Goal: Task Accomplishment & Management: Complete application form

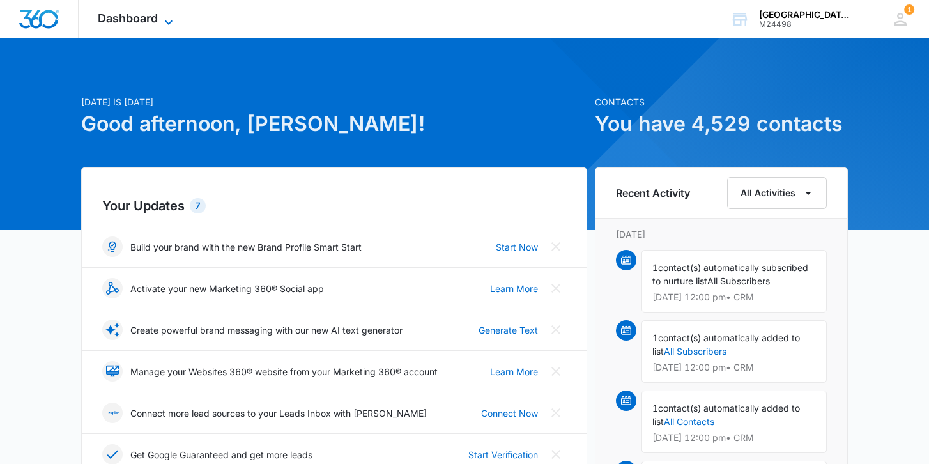
click at [148, 17] on span "Dashboard" at bounding box center [128, 17] width 60 height 13
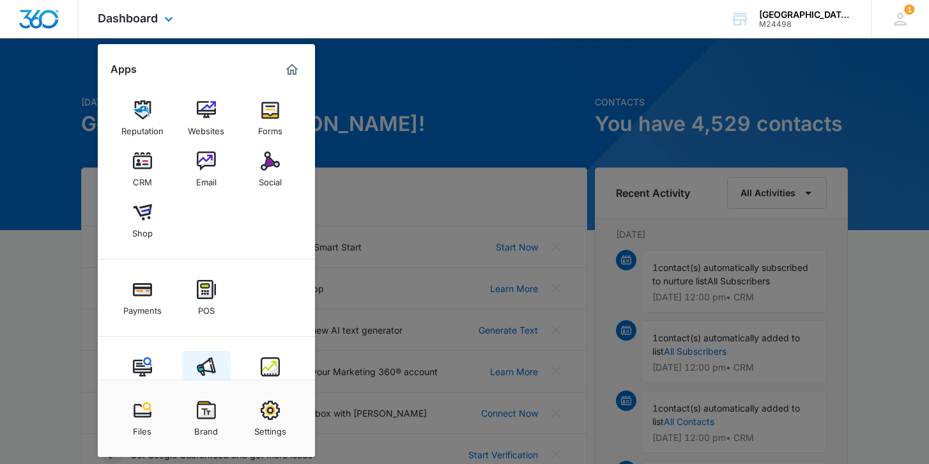
scroll to position [34, 0]
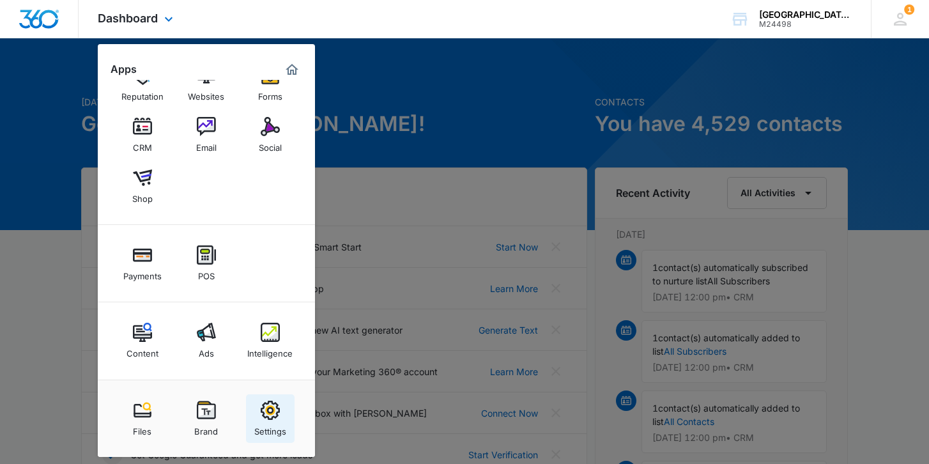
click at [270, 410] on img at bounding box center [270, 409] width 19 height 19
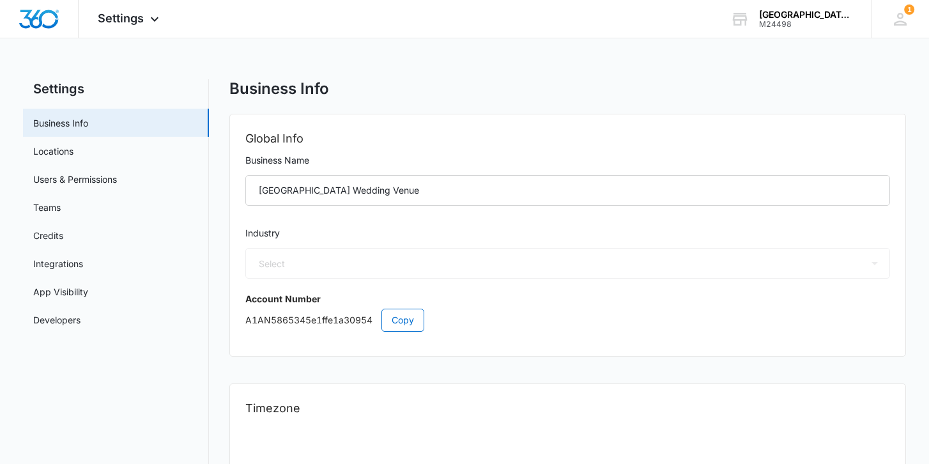
select select "33"
select select "US"
select select "America/Denver"
click at [117, 172] on link "Users & Permissions" at bounding box center [75, 178] width 84 height 13
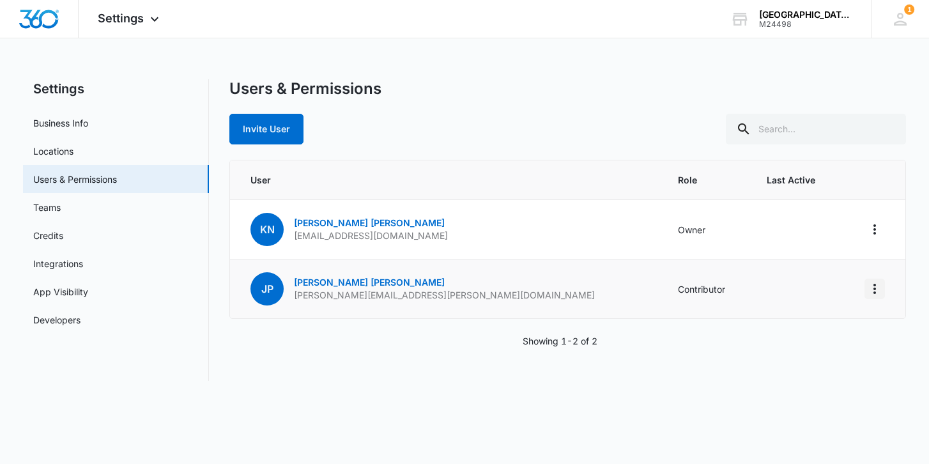
click at [872, 287] on icon "Actions" at bounding box center [874, 288] width 15 height 15
click at [674, 326] on div "User Role Last Active KN Kristin Navarro oakmeadowranchevents@gmail.com Owner J…" at bounding box center [567, 254] width 676 height 188
click at [662, 288] on td "Contributor" at bounding box center [706, 288] width 89 height 59
click at [322, 291] on p "johnny.phung@checkfront.com" at bounding box center [444, 295] width 301 height 13
click at [863, 293] on td at bounding box center [873, 288] width 64 height 59
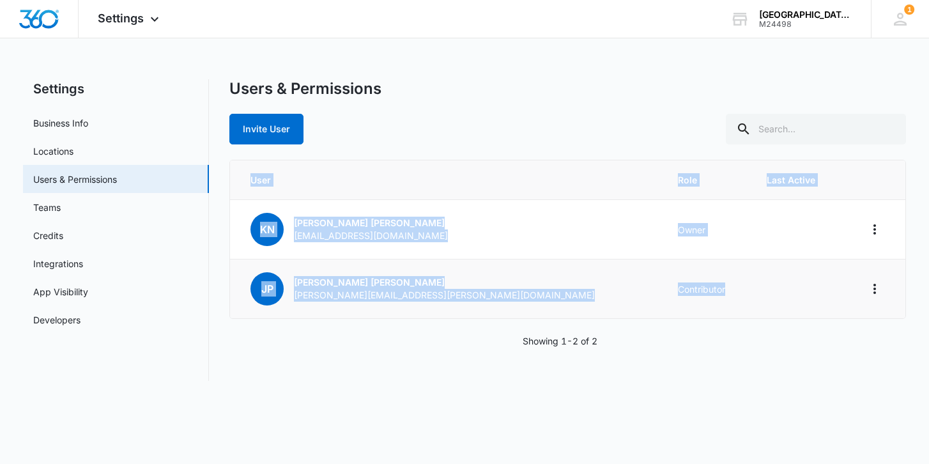
click at [863, 293] on td at bounding box center [873, 288] width 64 height 59
click at [874, 293] on icon "Actions" at bounding box center [874, 289] width 3 height 10
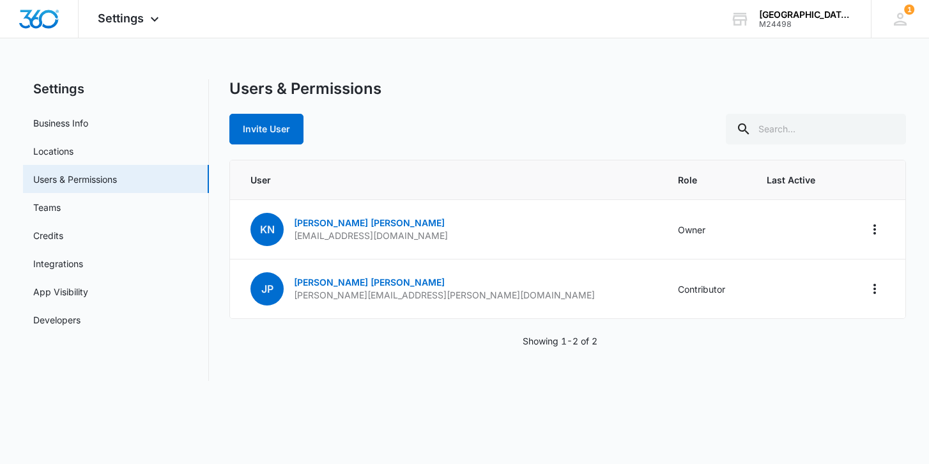
click at [899, 336] on div "Showing 1-2 of 2" at bounding box center [567, 340] width 676 height 13
click at [882, 296] on button "Actions" at bounding box center [874, 288] width 20 height 20
click at [672, 272] on td "Contributor" at bounding box center [706, 288] width 89 height 59
click at [341, 279] on link "Johnny Phung" at bounding box center [369, 282] width 151 height 11
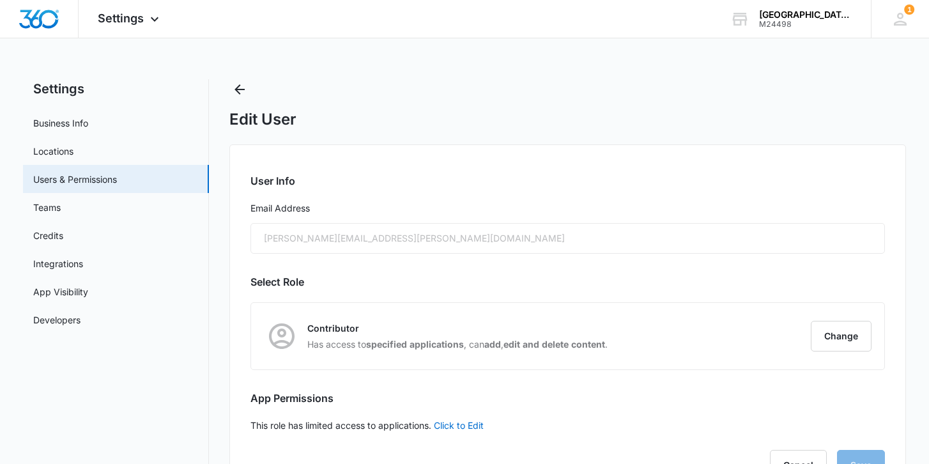
scroll to position [53, 0]
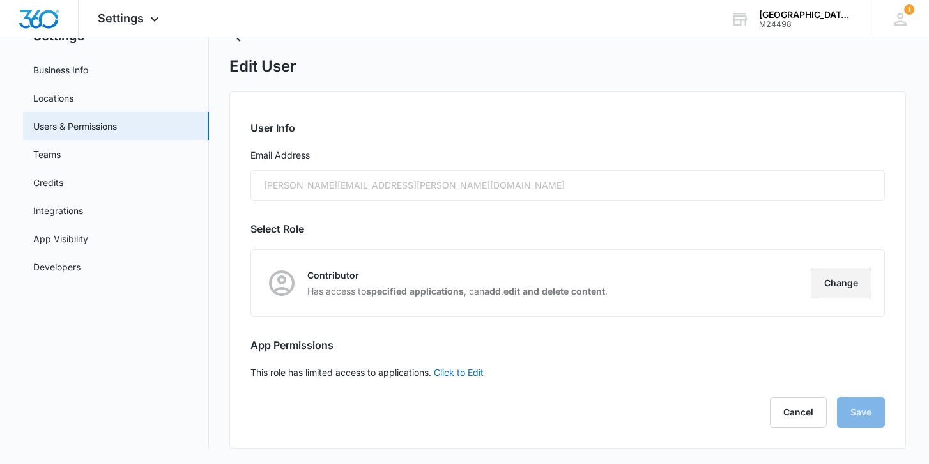
click at [840, 280] on button "Change" at bounding box center [840, 283] width 61 height 31
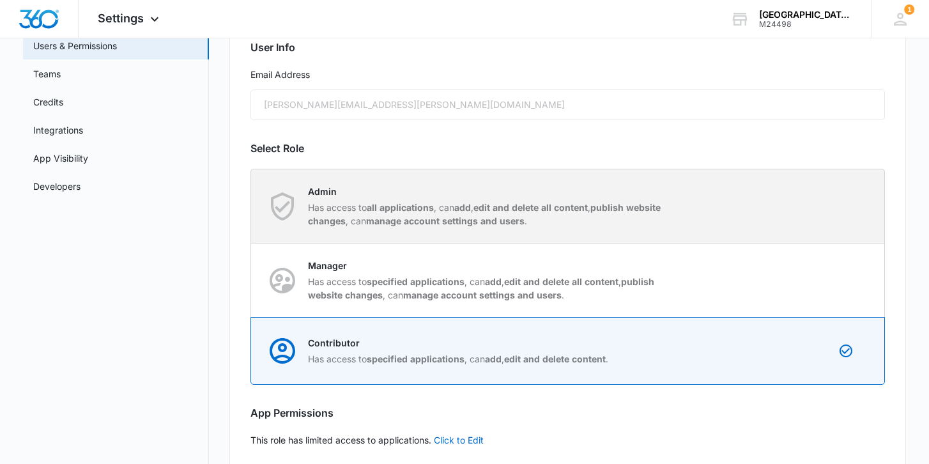
scroll to position [141, 0]
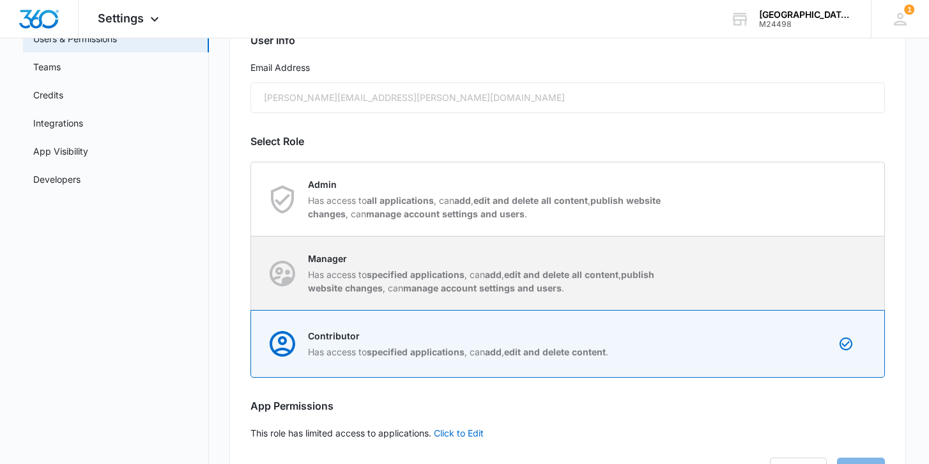
click at [794, 283] on div "Manager Has access to specified applications , can add , edit and delete all co…" at bounding box center [568, 272] width 632 height 73
click at [252, 273] on input "Manager Has access to specified applications , can add , edit and delete all co…" at bounding box center [251, 273] width 1 height 1
radio input "true"
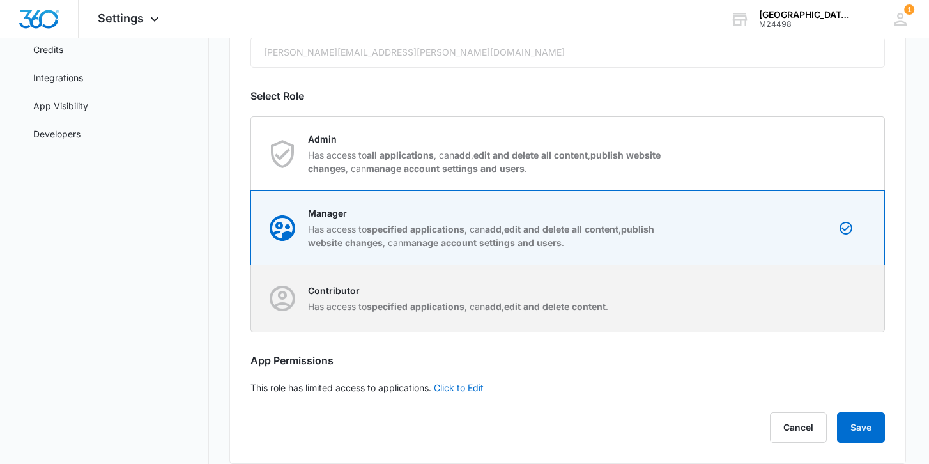
scroll to position [201, 0]
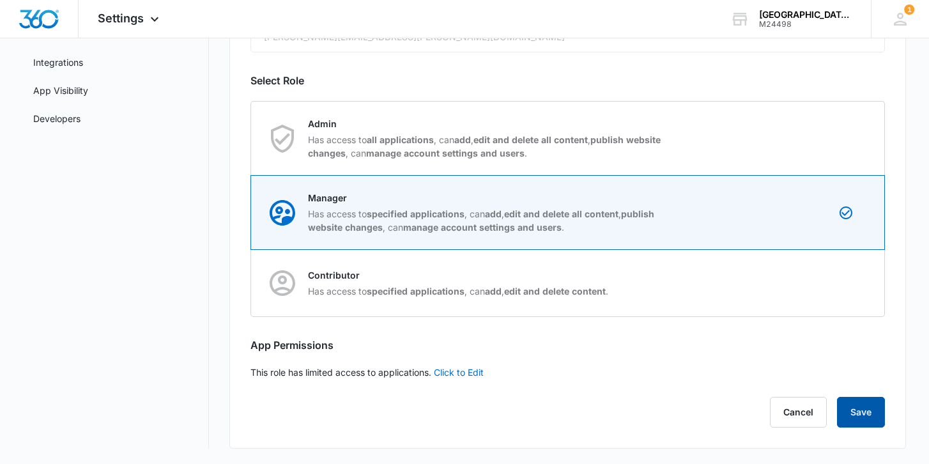
click at [861, 411] on button "Save" at bounding box center [861, 412] width 48 height 31
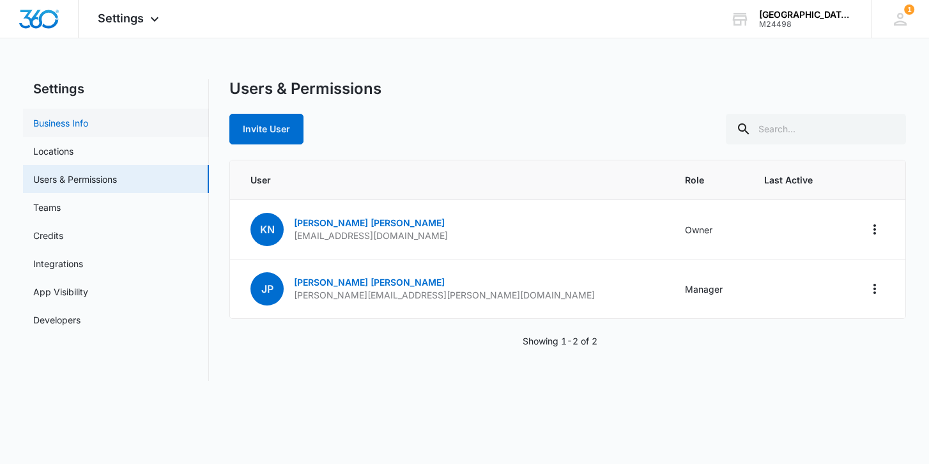
click at [74, 123] on link "Business Info" at bounding box center [60, 122] width 55 height 13
select select "33"
select select "US"
select select "America/Denver"
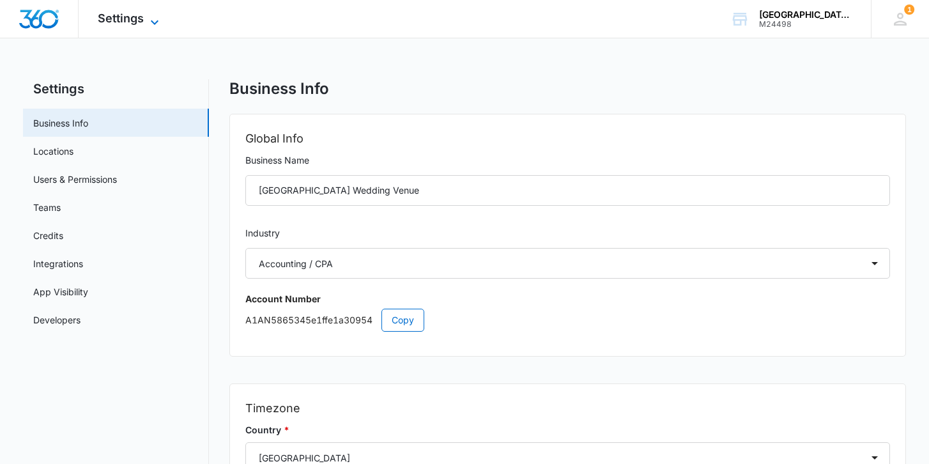
click at [132, 20] on span "Settings" at bounding box center [121, 17] width 46 height 13
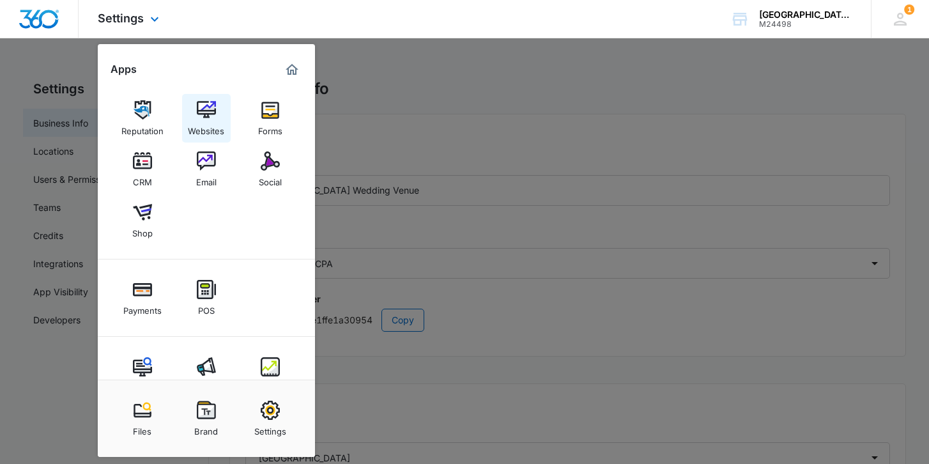
click at [205, 128] on div "Websites" at bounding box center [206, 127] width 36 height 17
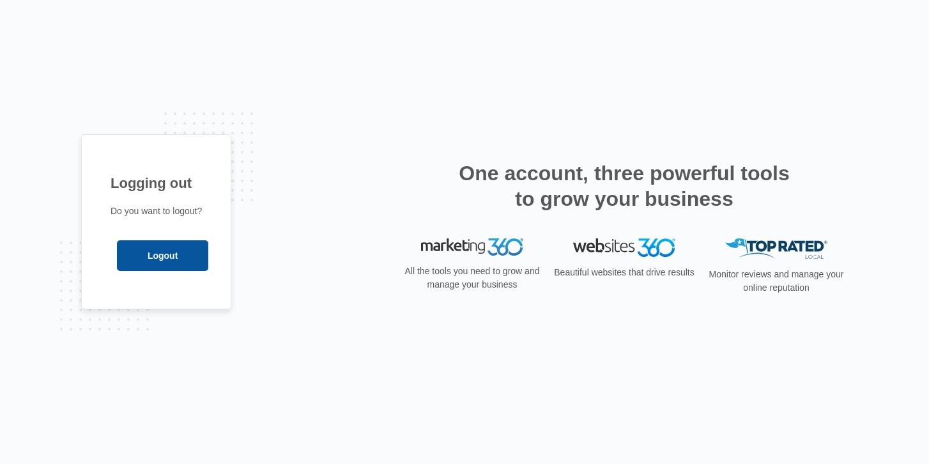
click at [178, 249] on input "Logout" at bounding box center [162, 255] width 91 height 31
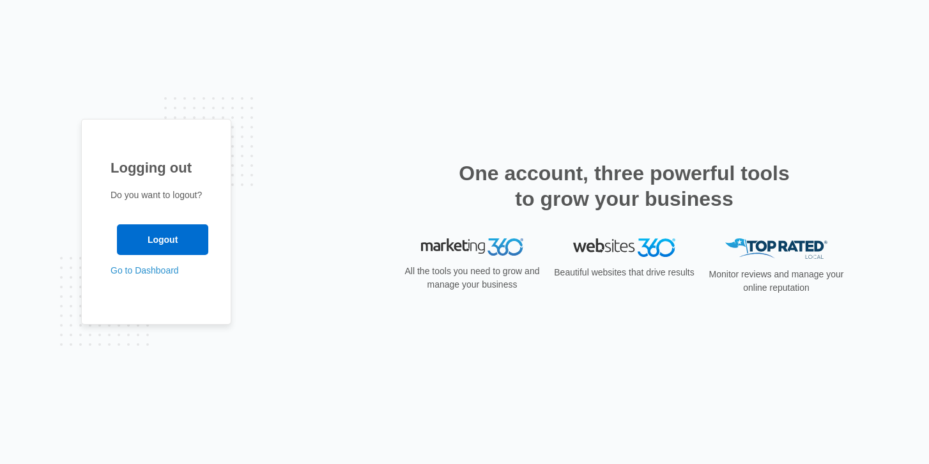
click at [183, 234] on input "Logout" at bounding box center [162, 239] width 91 height 31
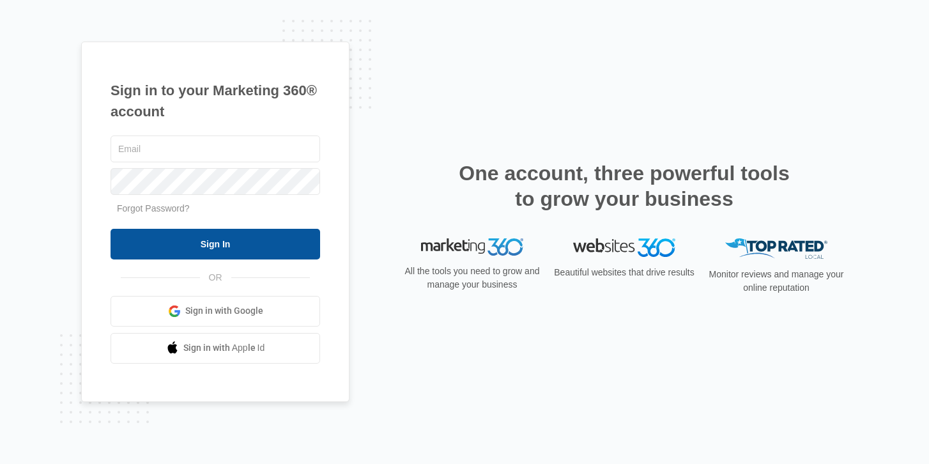
type input "[EMAIL_ADDRESS][DOMAIN_NAME]"
click at [234, 248] on input "Sign In" at bounding box center [214, 244] width 209 height 31
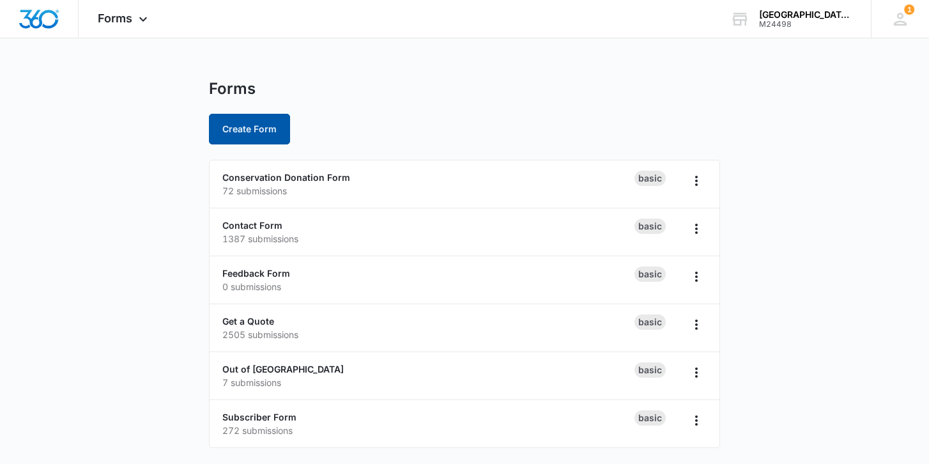
click at [250, 129] on button "Create Form" at bounding box center [249, 129] width 81 height 31
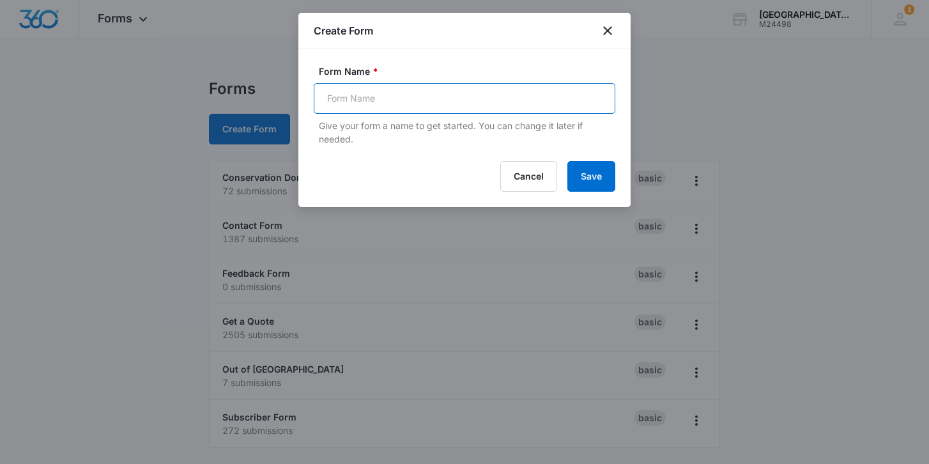
click at [420, 100] on input "Form Name *" at bounding box center [464, 98] width 301 height 31
type input "Out of Serengeti"
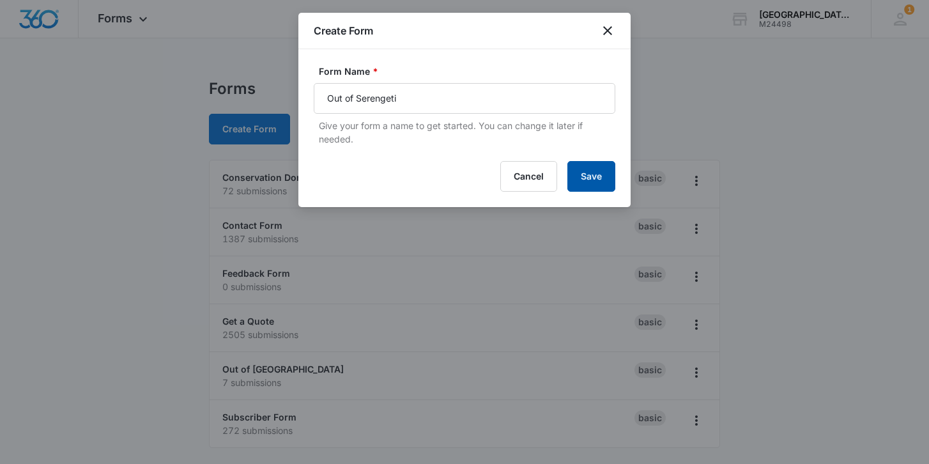
click at [595, 180] on button "Save" at bounding box center [591, 176] width 48 height 31
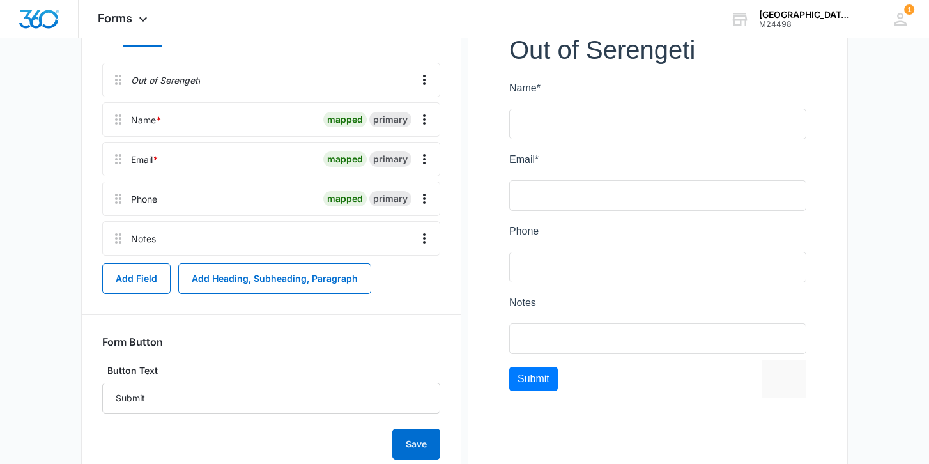
scroll to position [201, 0]
click at [138, 273] on button "Add Field" at bounding box center [136, 277] width 68 height 31
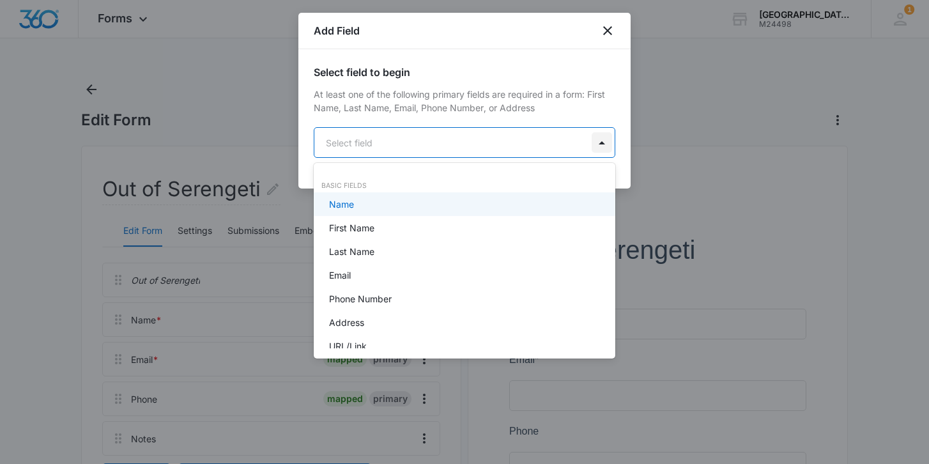
scroll to position [0, 0]
click at [597, 132] on body "Forms Apps Reputation Websites Forms CRM Email Social Shop Payments POS Content…" at bounding box center [464, 232] width 929 height 464
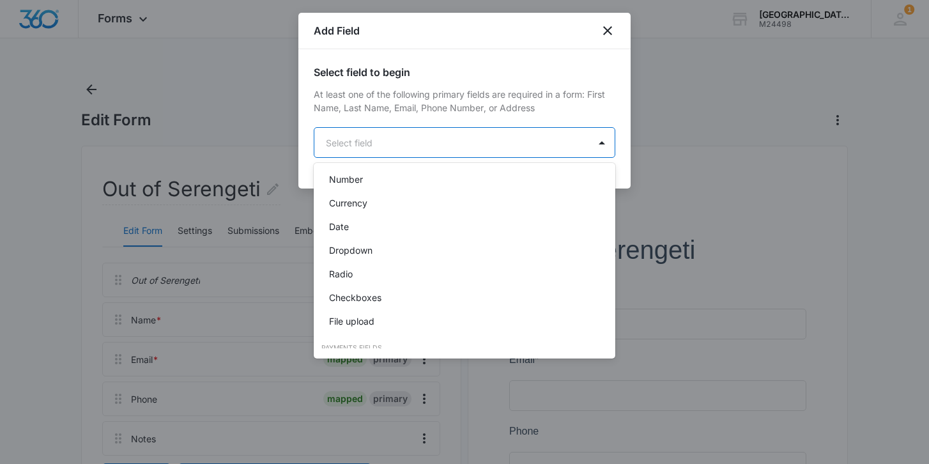
scroll to position [239, 0]
click at [611, 82] on div at bounding box center [464, 232] width 929 height 464
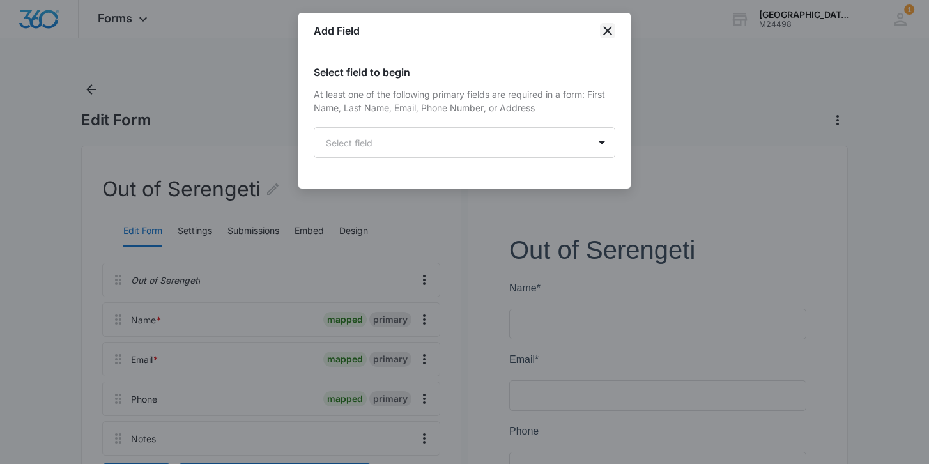
click at [607, 33] on icon "close" at bounding box center [607, 30] width 15 height 15
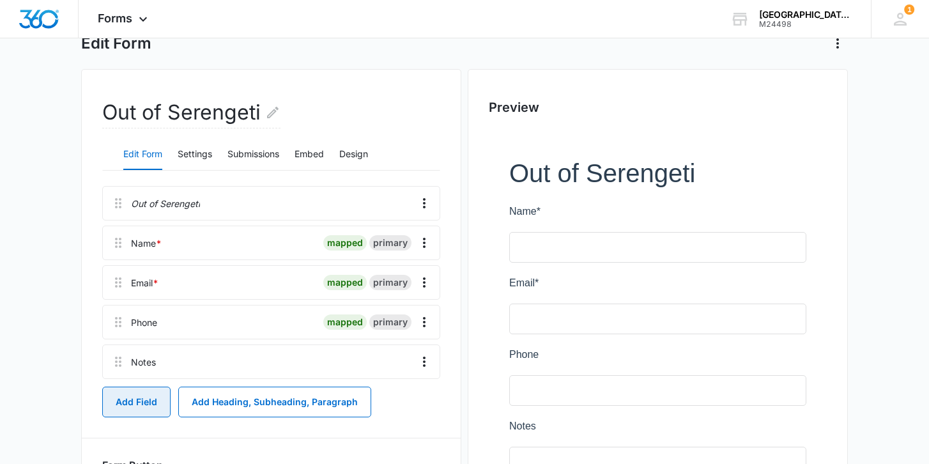
scroll to position [151, 0]
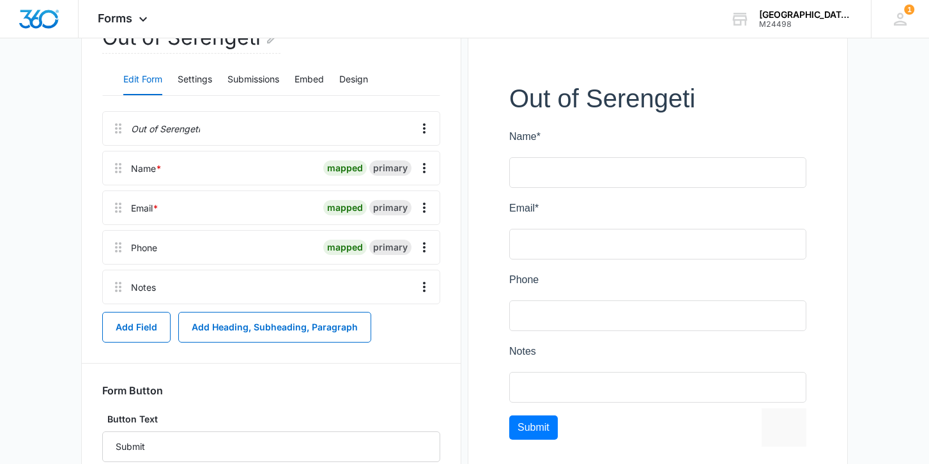
click at [172, 293] on div at bounding box center [285, 286] width 248 height 33
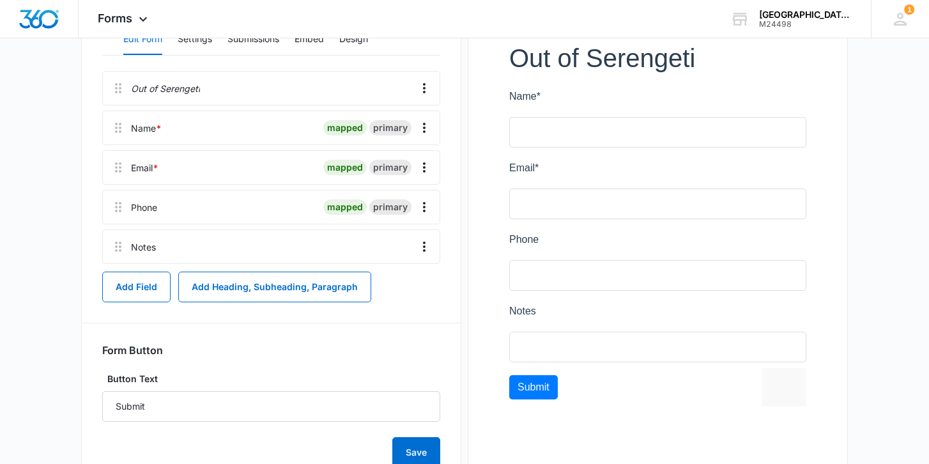
scroll to position [195, 0]
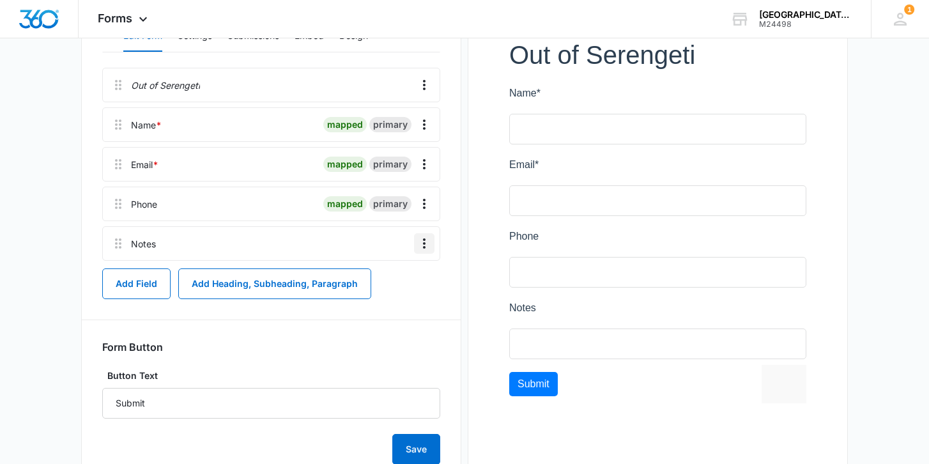
click at [427, 245] on icon "Overflow Menu" at bounding box center [423, 243] width 15 height 15
click at [255, 220] on div "Phone mapped primary" at bounding box center [271, 203] width 338 height 34
click at [133, 286] on button "Add Field" at bounding box center [136, 283] width 68 height 31
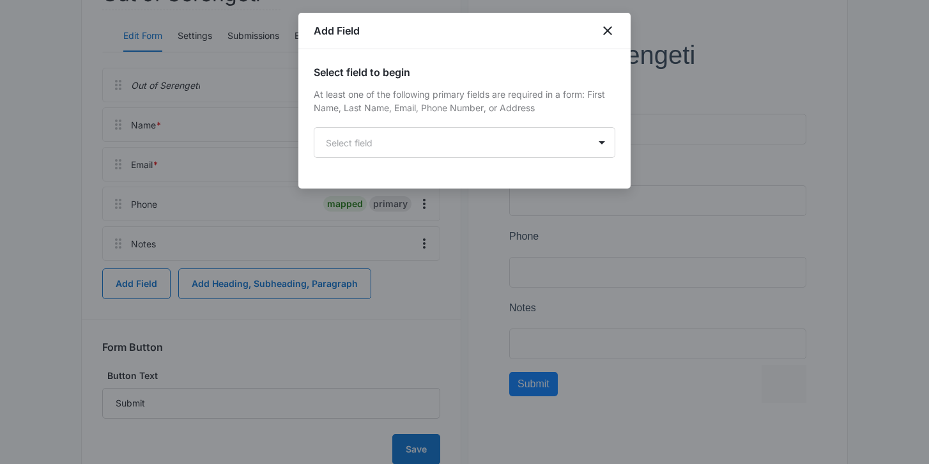
click at [537, 107] on p "At least one of the following primary fields are required in a form: First Name…" at bounding box center [464, 100] width 301 height 27
click at [537, 120] on div "Select field to begin At least one of the following primary fields are required…" at bounding box center [464, 111] width 301 height 93
click at [536, 148] on body "Forms Apps Reputation Websites Forms CRM Email Social Shop Payments POS Content…" at bounding box center [464, 158] width 929 height 706
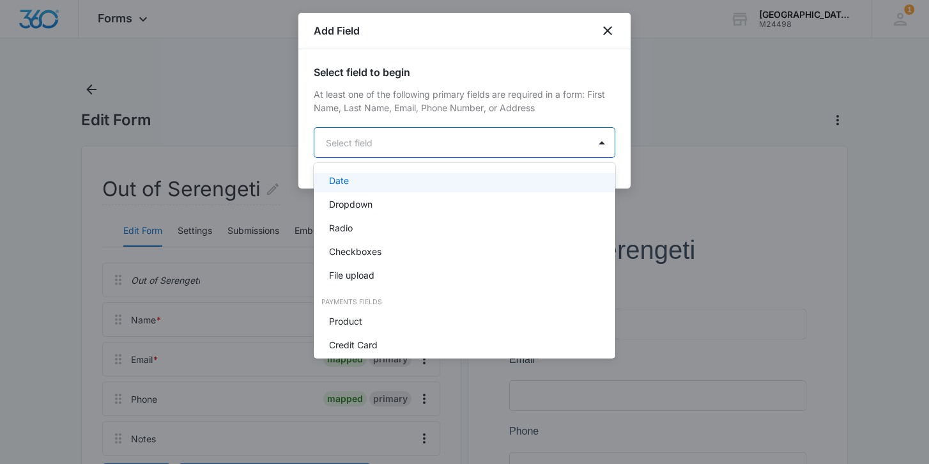
scroll to position [312, 0]
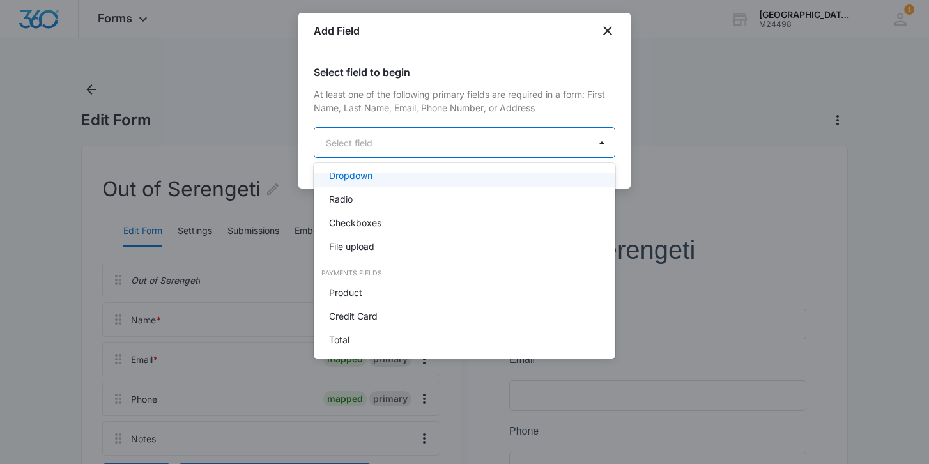
click at [603, 146] on div at bounding box center [464, 232] width 929 height 464
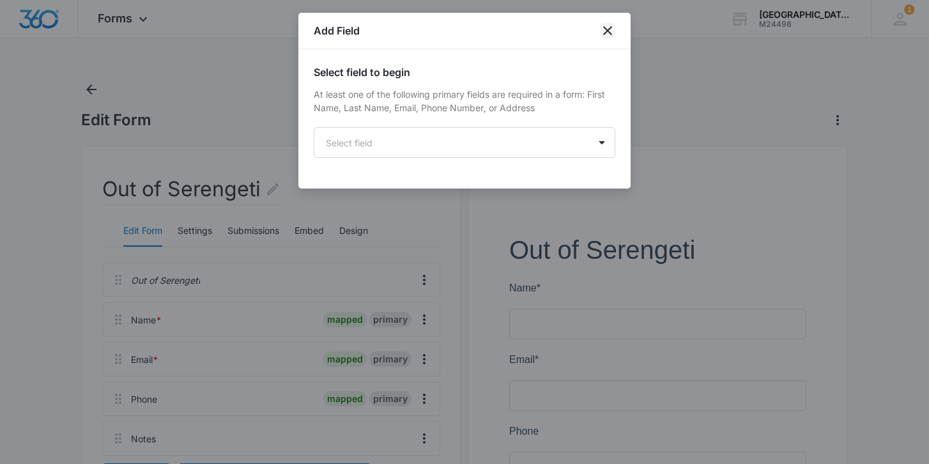
click at [610, 34] on icon "close" at bounding box center [607, 30] width 15 height 15
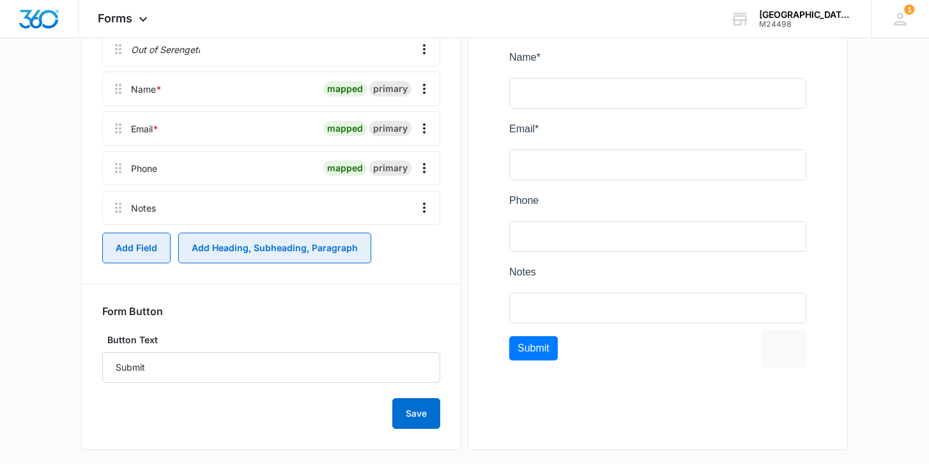
scroll to position [242, 0]
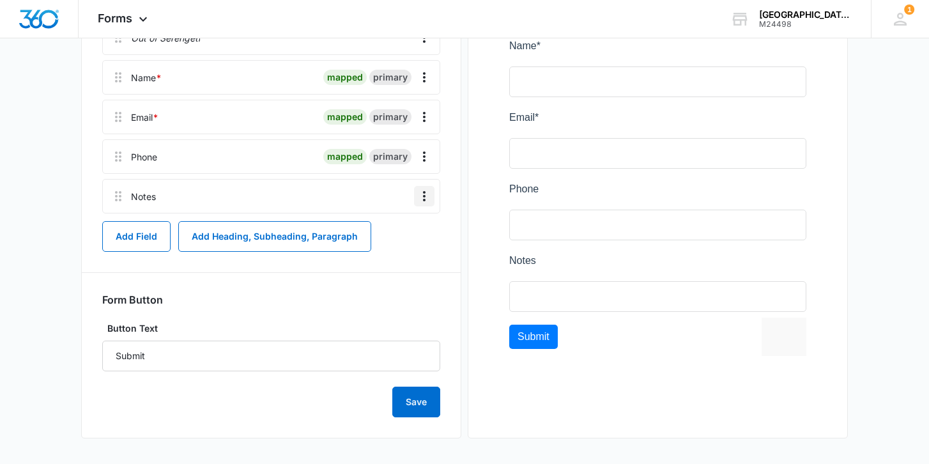
click at [425, 197] on icon "Overflow Menu" at bounding box center [423, 195] width 15 height 15
click at [316, 195] on div at bounding box center [285, 195] width 248 height 33
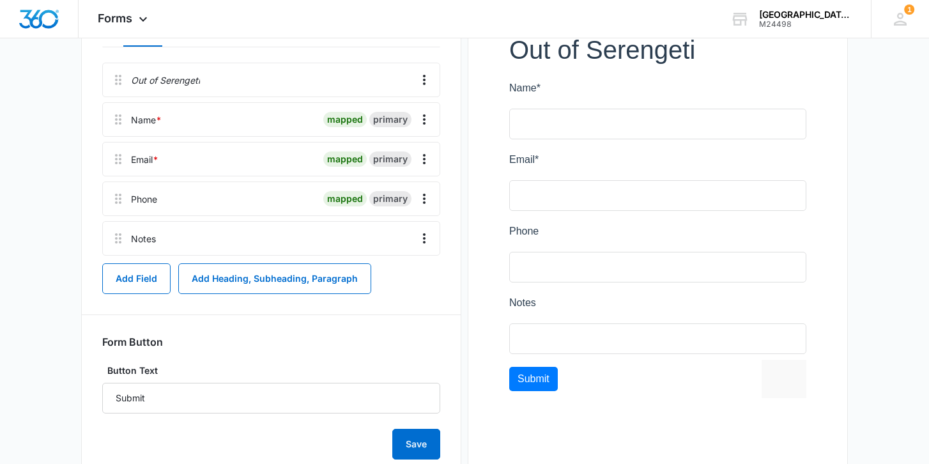
scroll to position [204, 0]
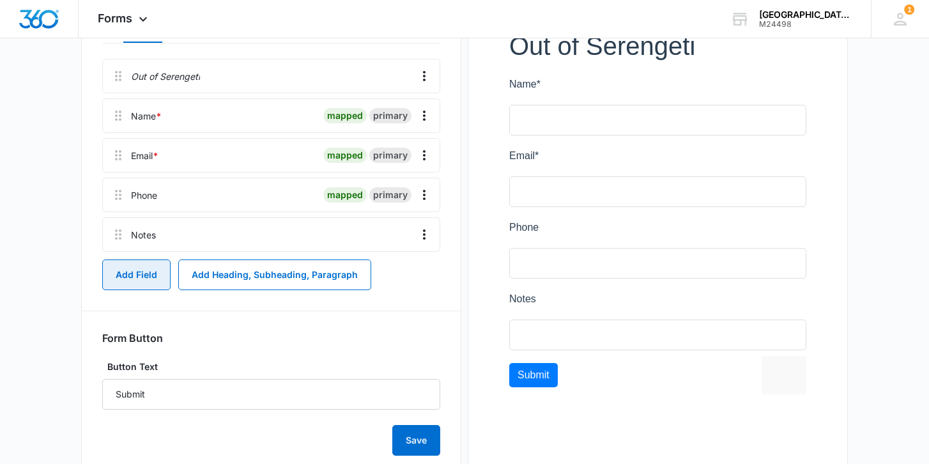
click at [137, 278] on button "Add Field" at bounding box center [136, 274] width 68 height 31
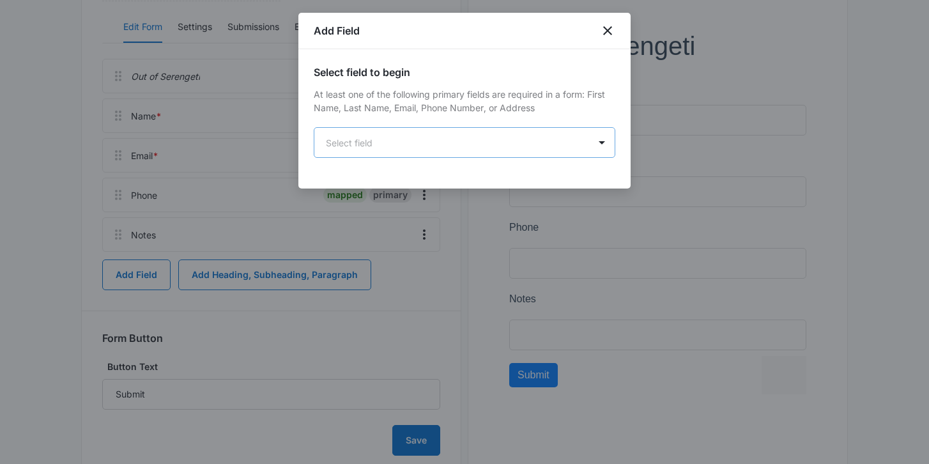
scroll to position [0, 0]
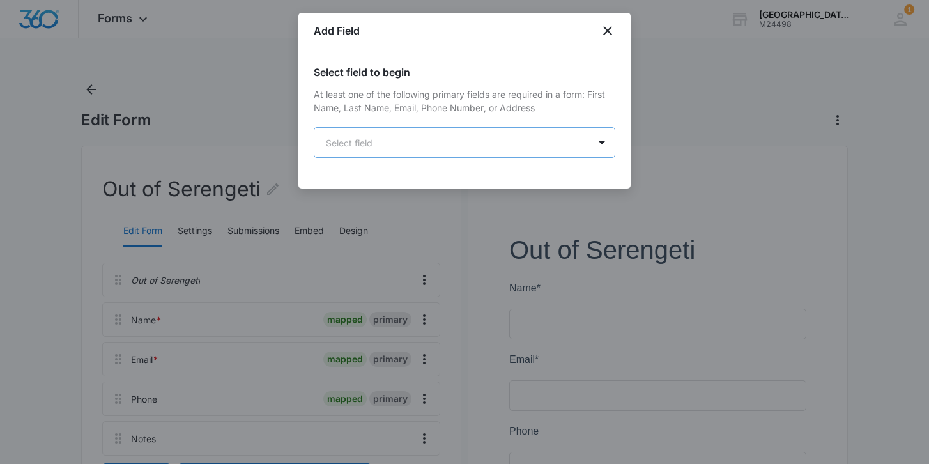
click at [583, 137] on body "Forms Apps Reputation Websites Forms CRM Email Social Shop Payments POS Content…" at bounding box center [464, 353] width 929 height 706
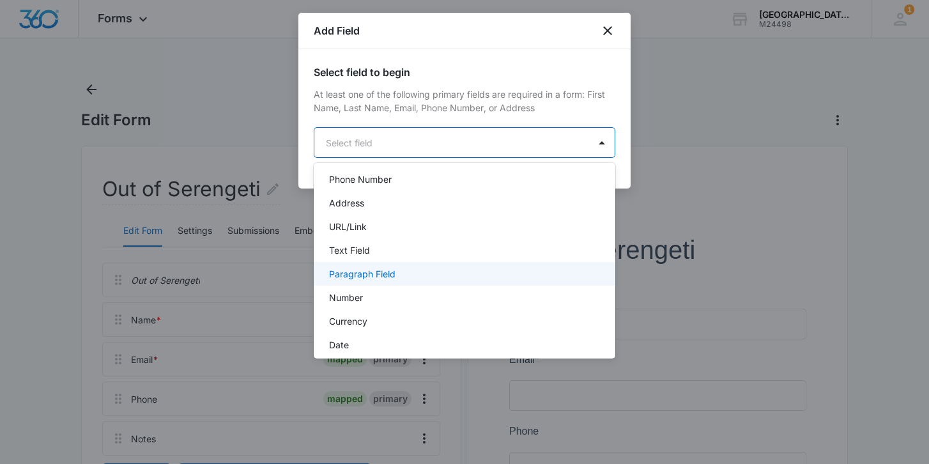
scroll to position [150, 0]
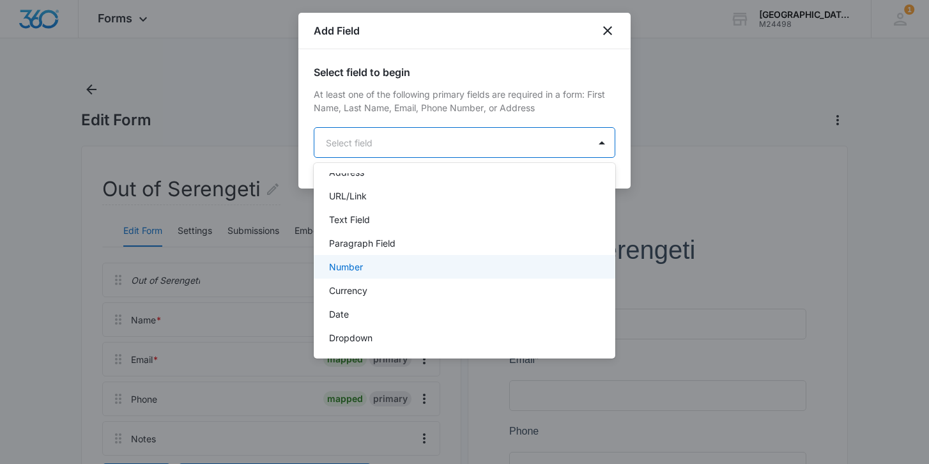
click at [407, 271] on div "Number" at bounding box center [463, 266] width 268 height 13
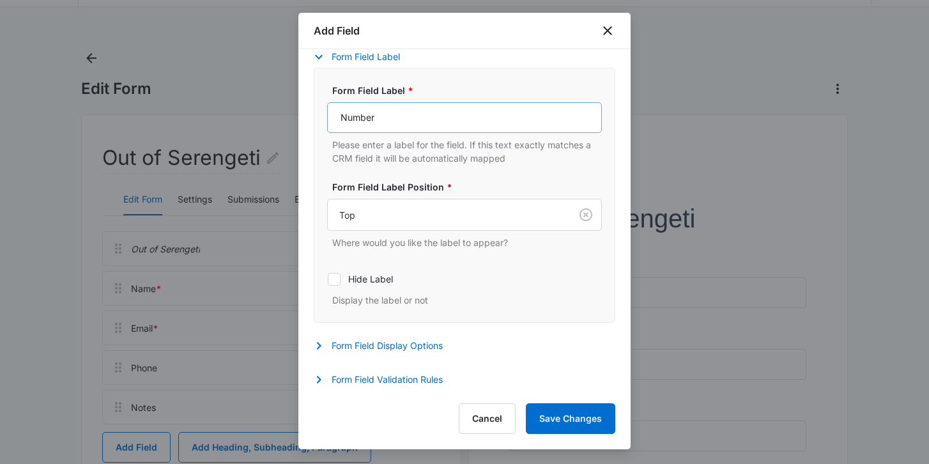
scroll to position [226, 0]
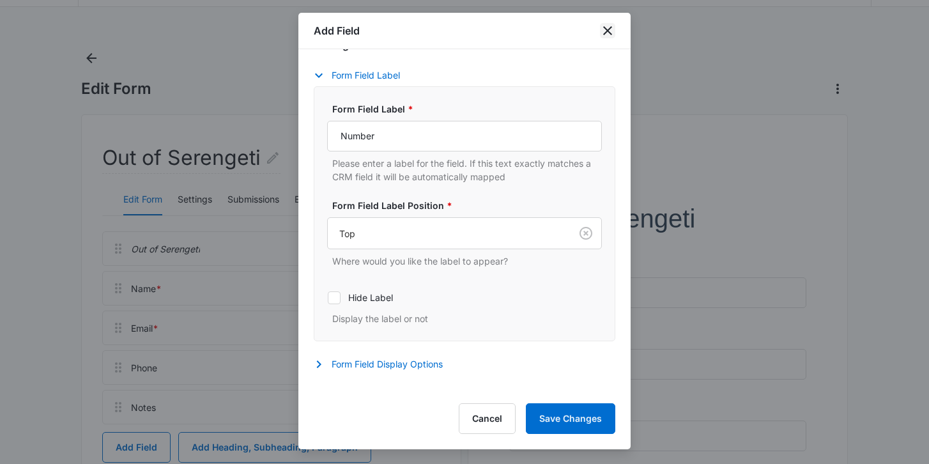
click at [602, 29] on icon "close" at bounding box center [607, 30] width 15 height 15
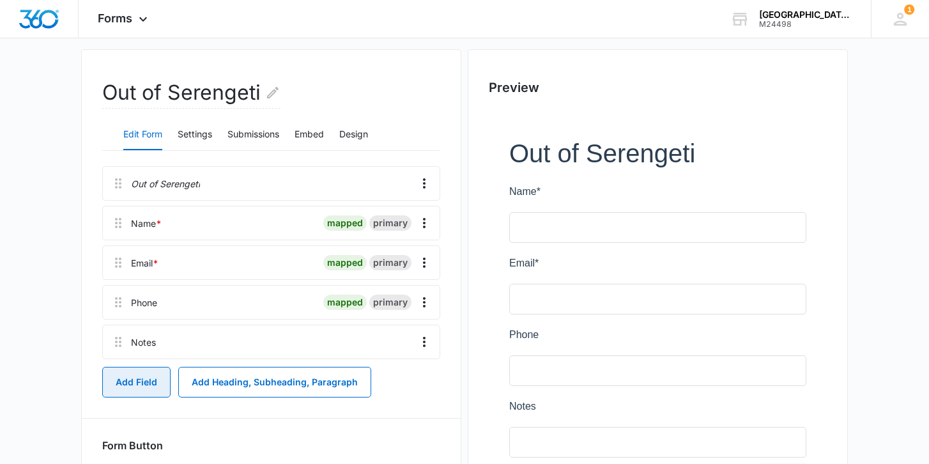
scroll to position [118, 0]
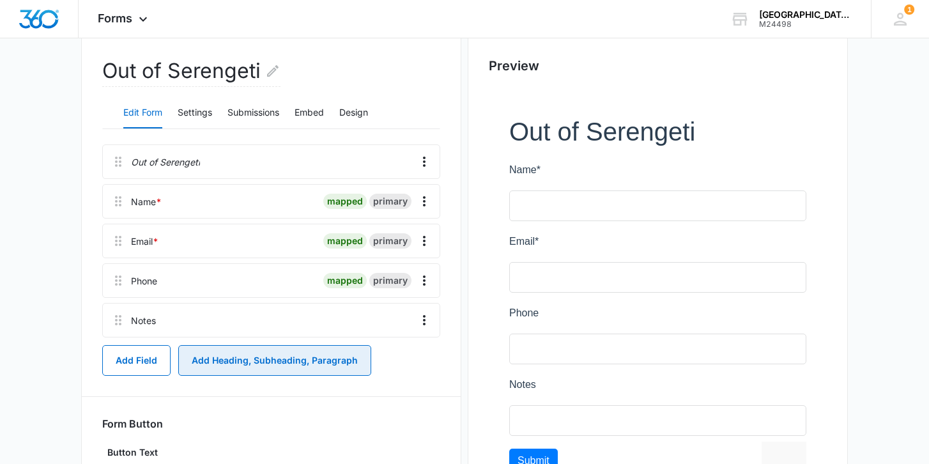
click at [234, 361] on button "Add Heading, Subheading, Paragraph" at bounding box center [274, 360] width 193 height 31
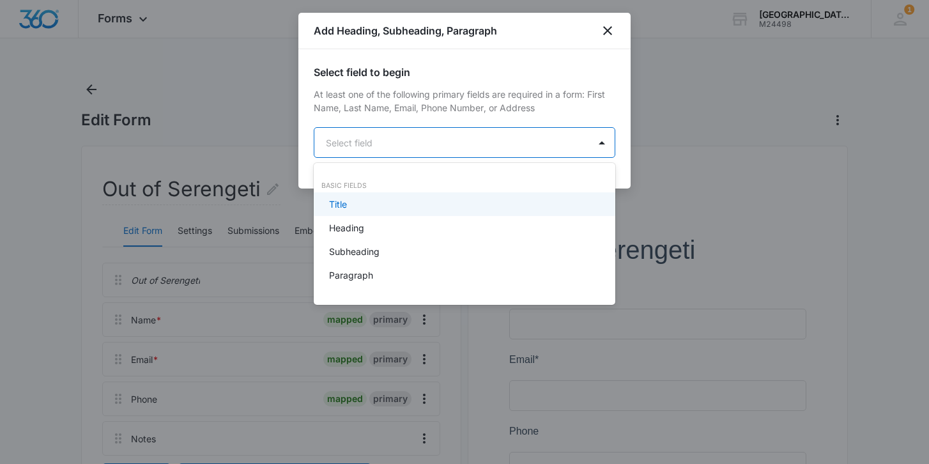
scroll to position [0, 0]
click at [508, 148] on body "Forms Apps Reputation Websites Forms CRM Email Social Shop Payments POS Content…" at bounding box center [464, 232] width 929 height 464
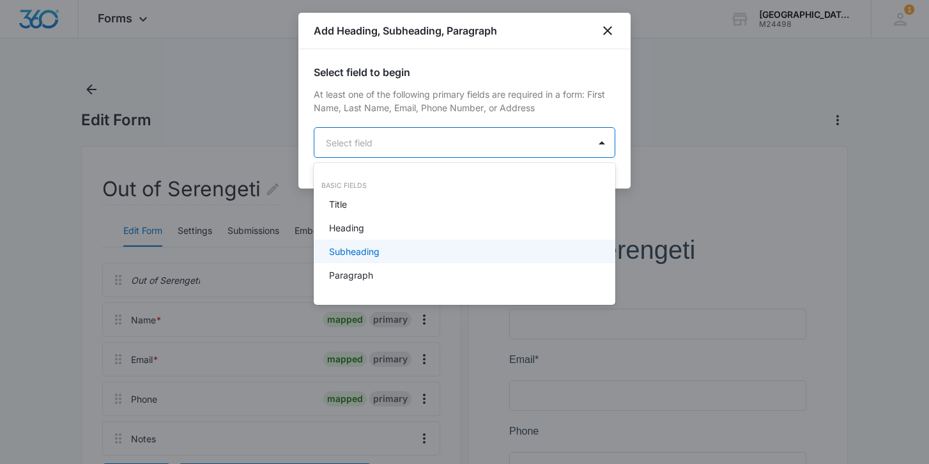
click at [409, 258] on div "Subheading" at bounding box center [464, 251] width 301 height 24
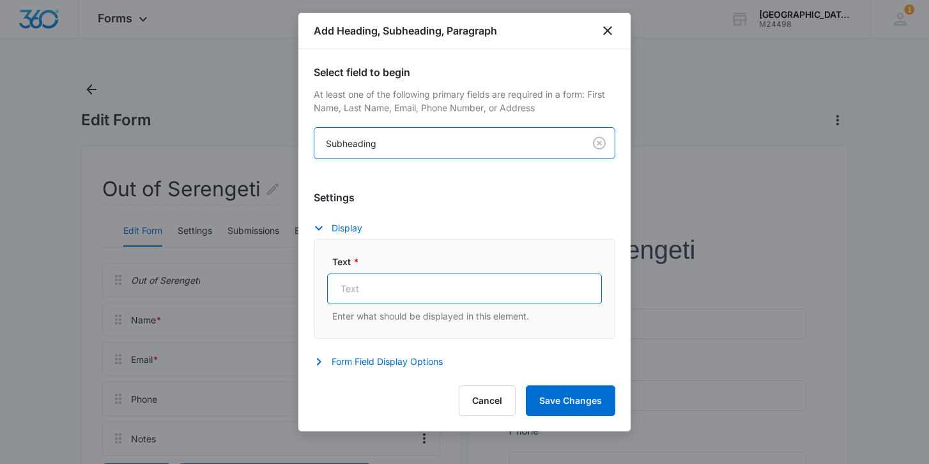
click at [529, 298] on input "Text *" at bounding box center [464, 288] width 275 height 31
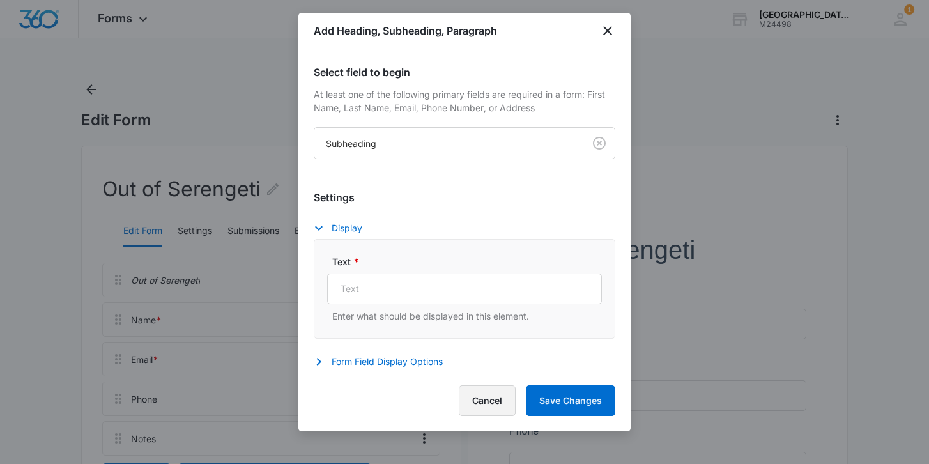
click at [492, 407] on button "Cancel" at bounding box center [487, 400] width 57 height 31
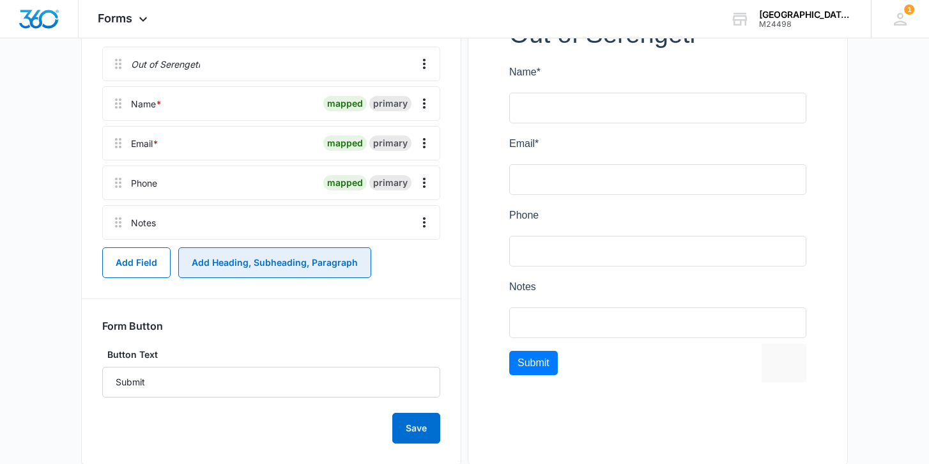
scroll to position [242, 0]
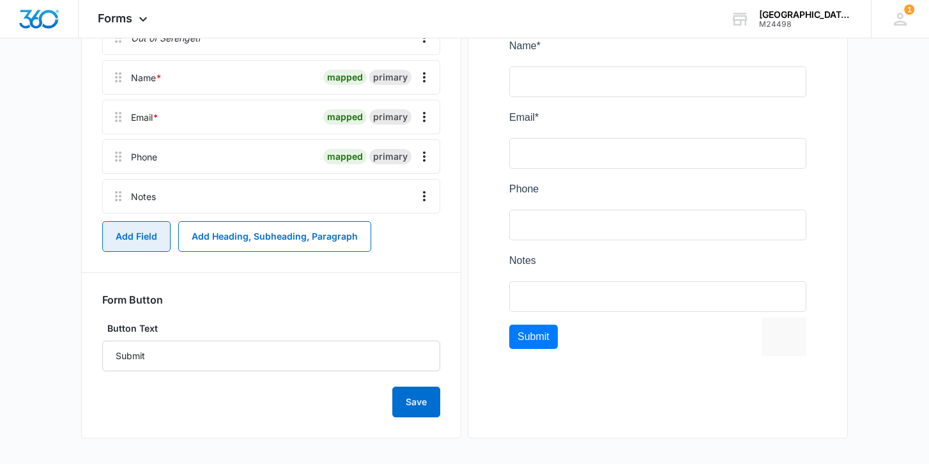
click at [146, 245] on button "Add Field" at bounding box center [136, 236] width 68 height 31
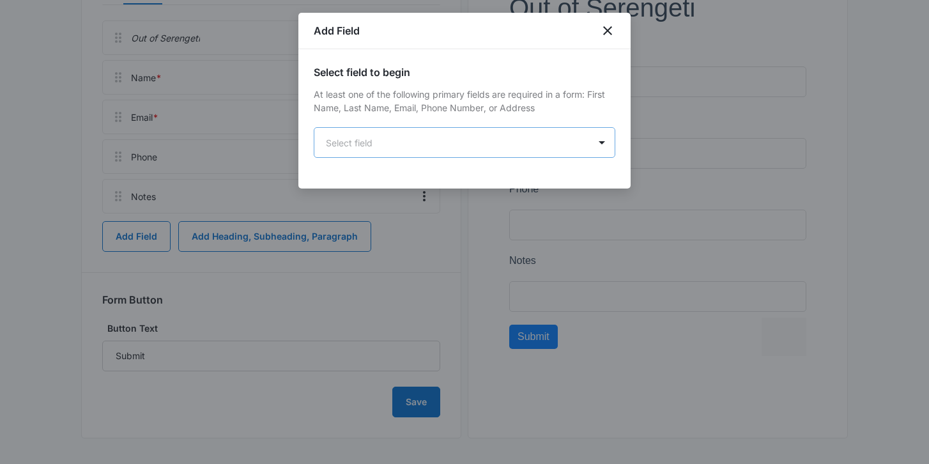
scroll to position [0, 0]
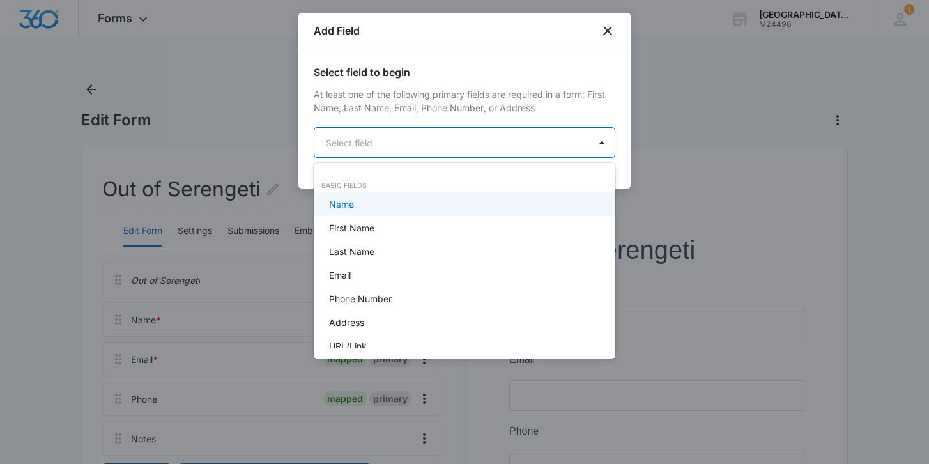
click at [553, 132] on body "Forms Apps Reputation Websites Forms CRM Email Social Shop Payments POS Content…" at bounding box center [464, 232] width 929 height 464
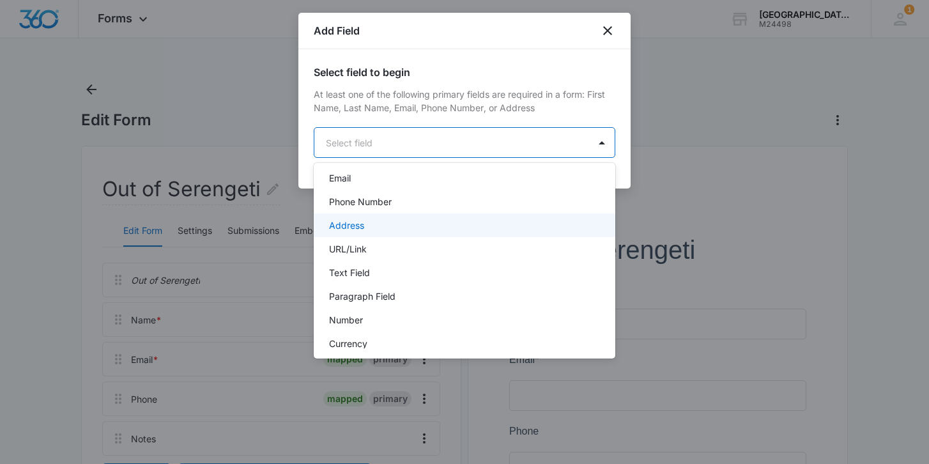
scroll to position [68, 0]
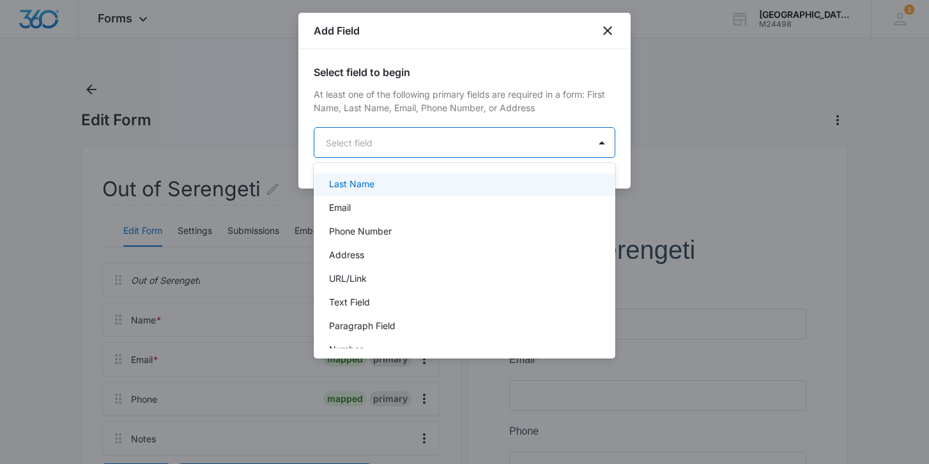
click at [608, 118] on div at bounding box center [464, 232] width 929 height 464
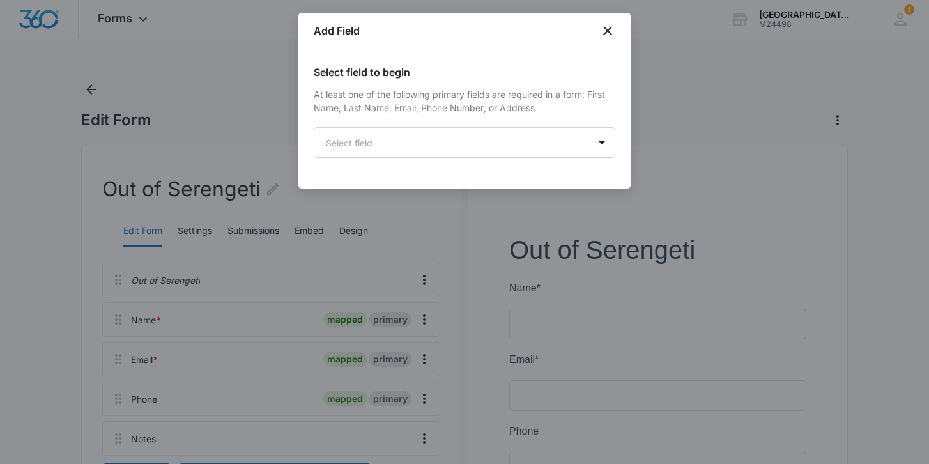
click at [298, 418] on div at bounding box center [464, 232] width 929 height 464
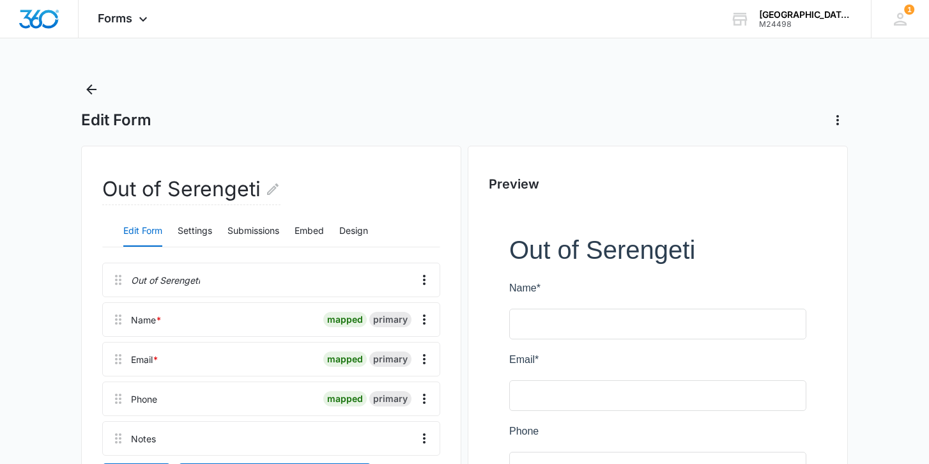
scroll to position [30, 0]
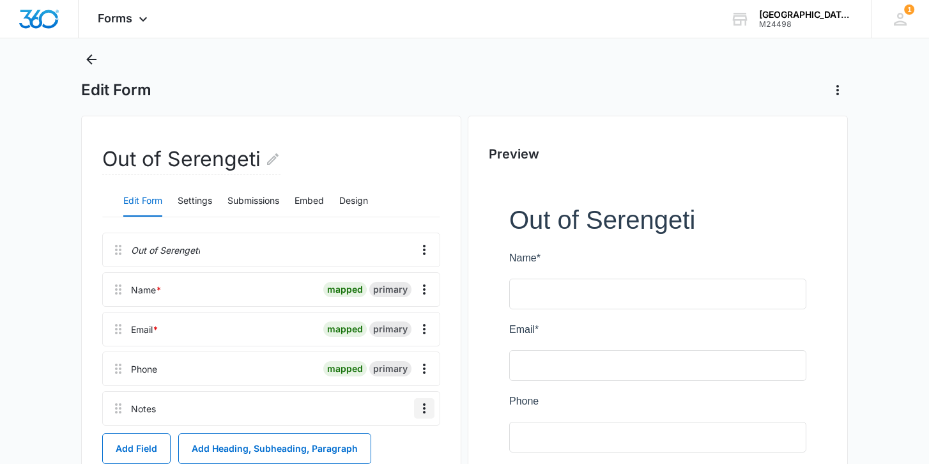
click at [416, 413] on icon "Overflow Menu" at bounding box center [423, 407] width 15 height 15
click at [386, 355] on div "Edit" at bounding box center [389, 353] width 27 height 9
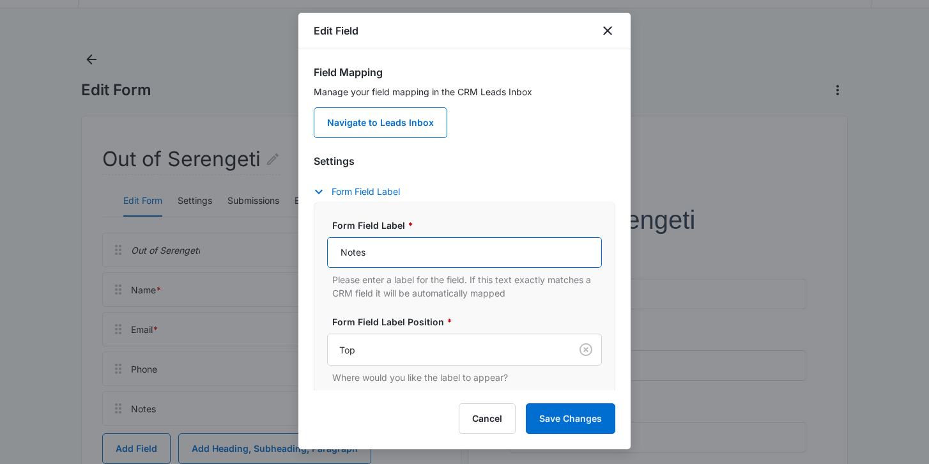
drag, startPoint x: 411, startPoint y: 257, endPoint x: 287, endPoint y: 245, distance: 123.9
click at [287, 245] on body "Forms Apps Reputation Websites Forms CRM Email Social Shop Payments POS Content…" at bounding box center [464, 323] width 929 height 706
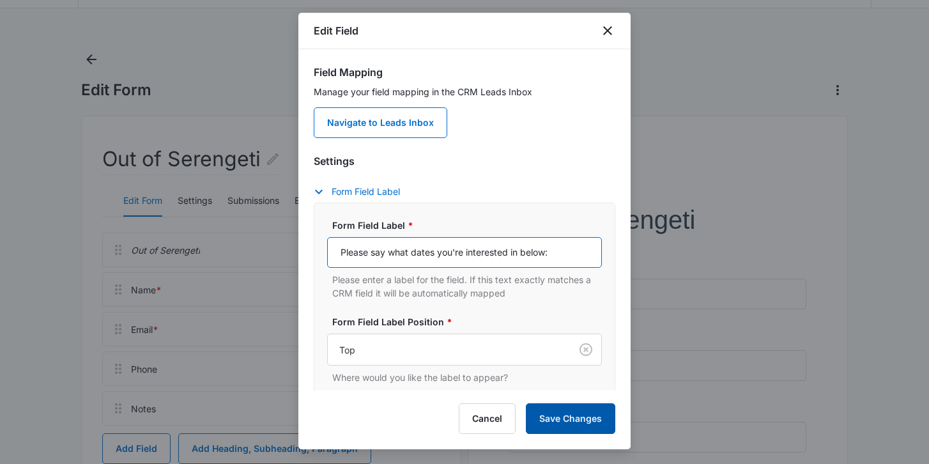
type input "Please say what dates you're interested in below:"
click at [563, 429] on button "Save Changes" at bounding box center [570, 418] width 89 height 31
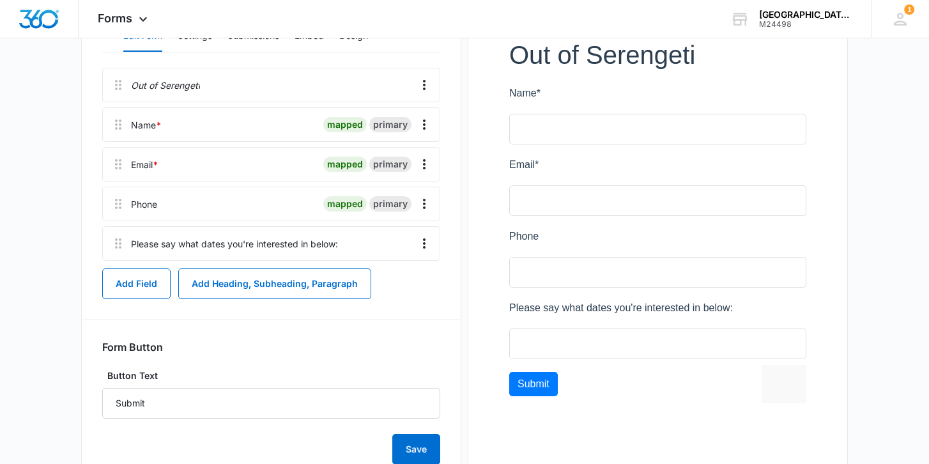
scroll to position [196, 0]
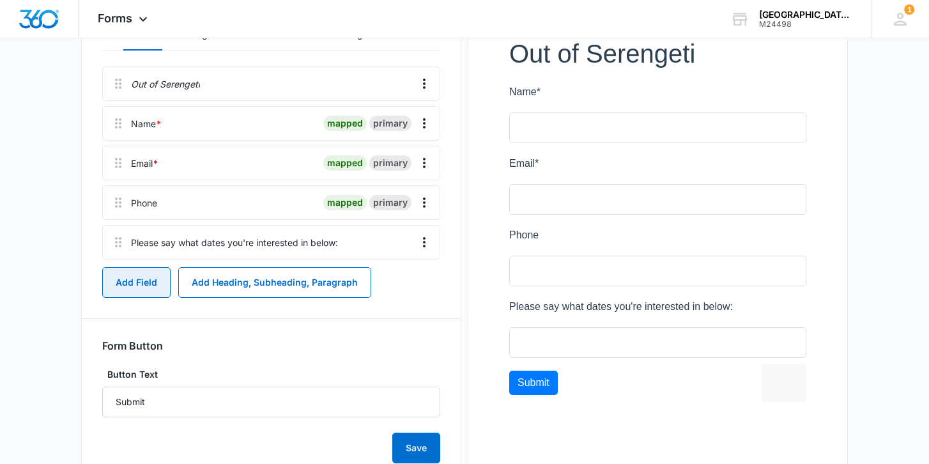
click at [150, 283] on button "Add Field" at bounding box center [136, 282] width 68 height 31
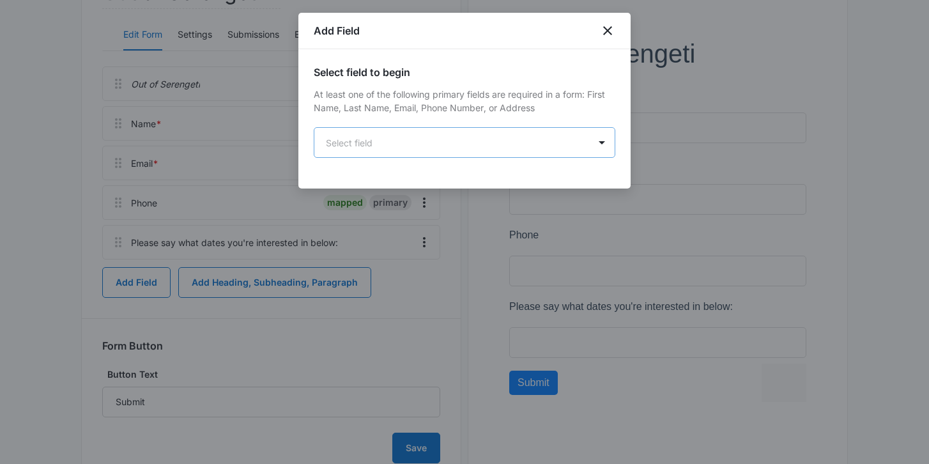
scroll to position [0, 0]
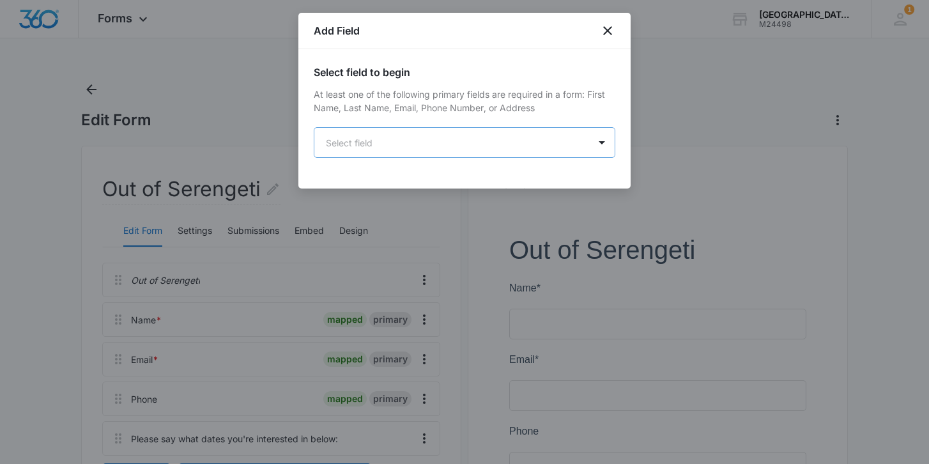
click at [450, 142] on body "Forms Apps Reputation Websites Forms CRM Email Social Shop Payments POS Content…" at bounding box center [464, 353] width 929 height 706
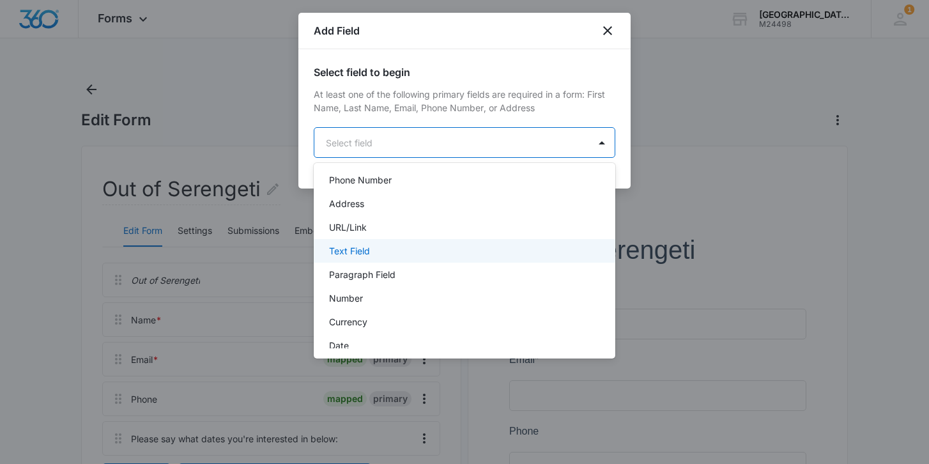
scroll to position [137, 0]
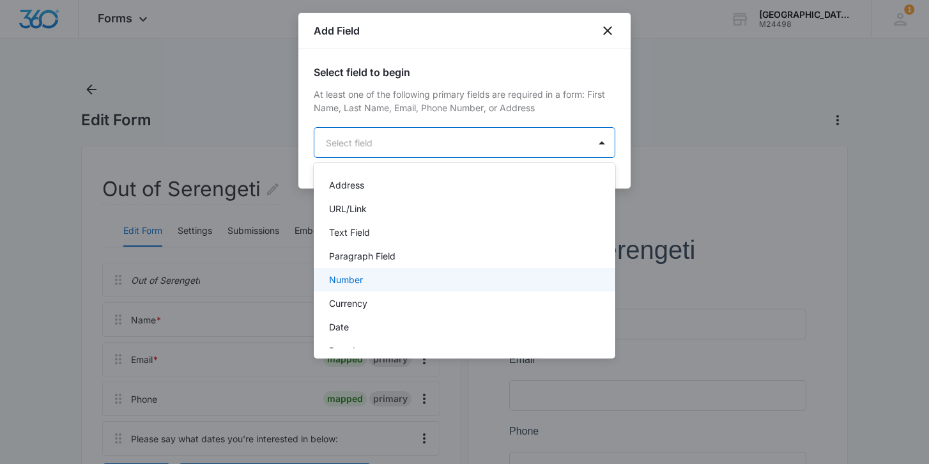
click at [419, 287] on div "Number" at bounding box center [464, 280] width 301 height 24
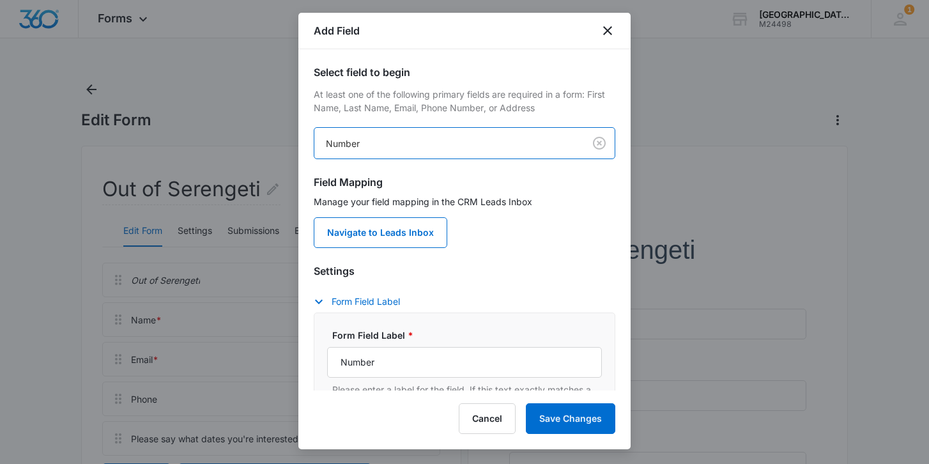
click at [616, 130] on div "Select field to begin At least one of the following primary fields are required…" at bounding box center [464, 219] width 332 height 341
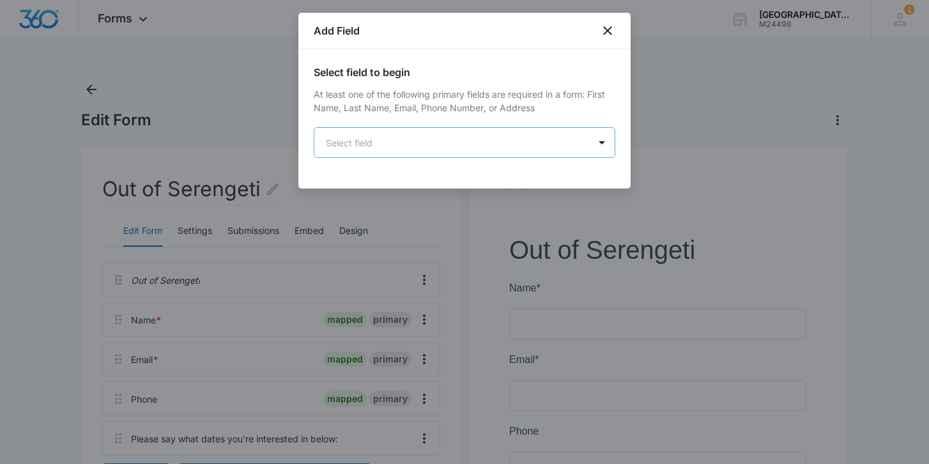
click at [584, 139] on body "Forms Apps Reputation Websites Forms CRM Email Social Shop Payments POS Content…" at bounding box center [464, 353] width 929 height 706
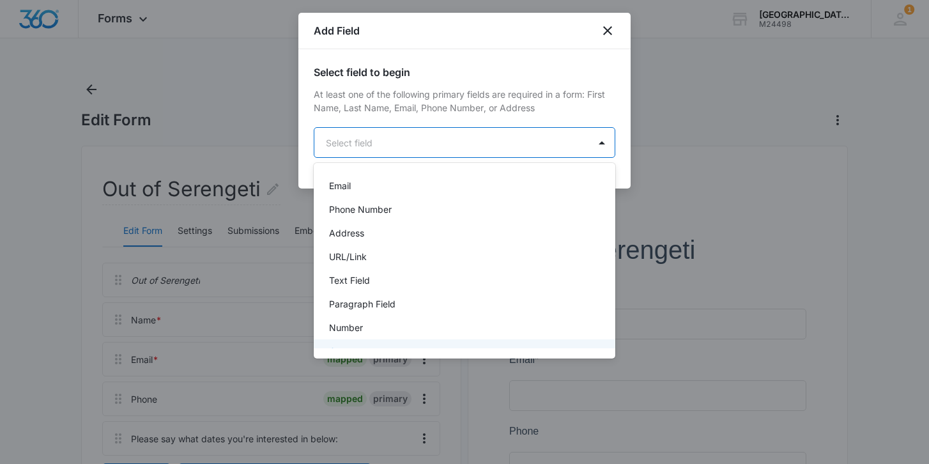
scroll to position [87, 0]
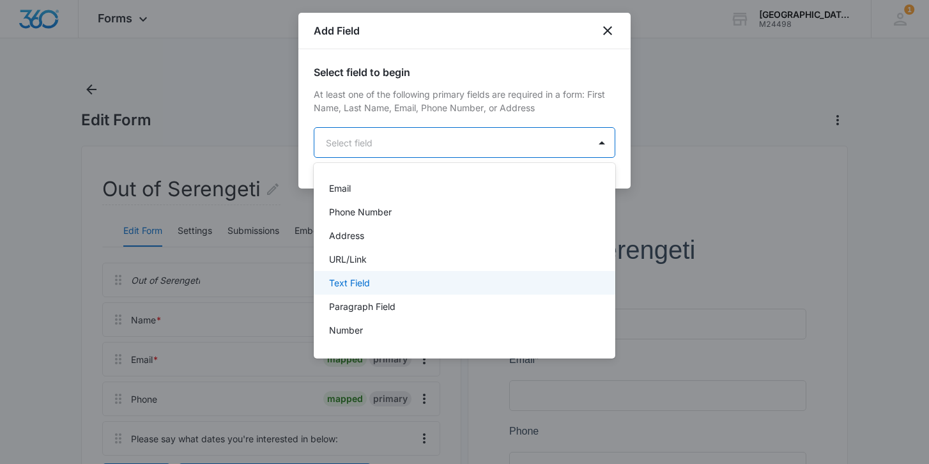
click at [456, 277] on div "Text Field" at bounding box center [463, 282] width 268 height 13
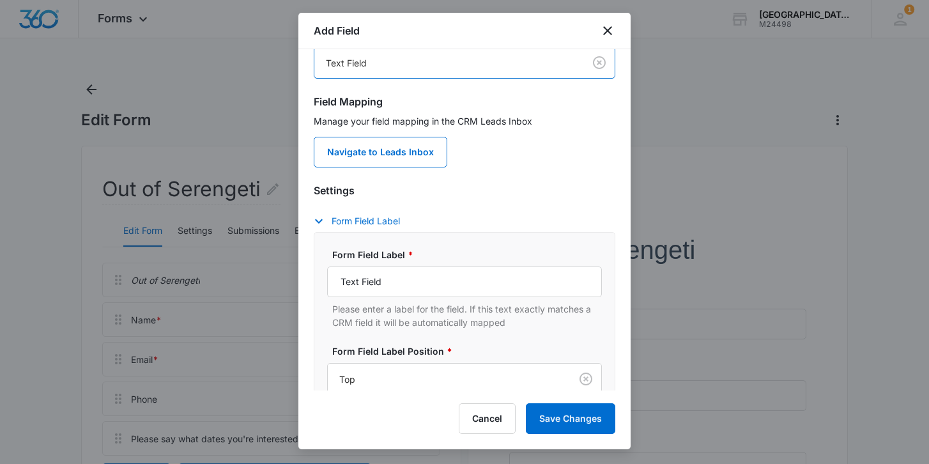
scroll to position [96, 0]
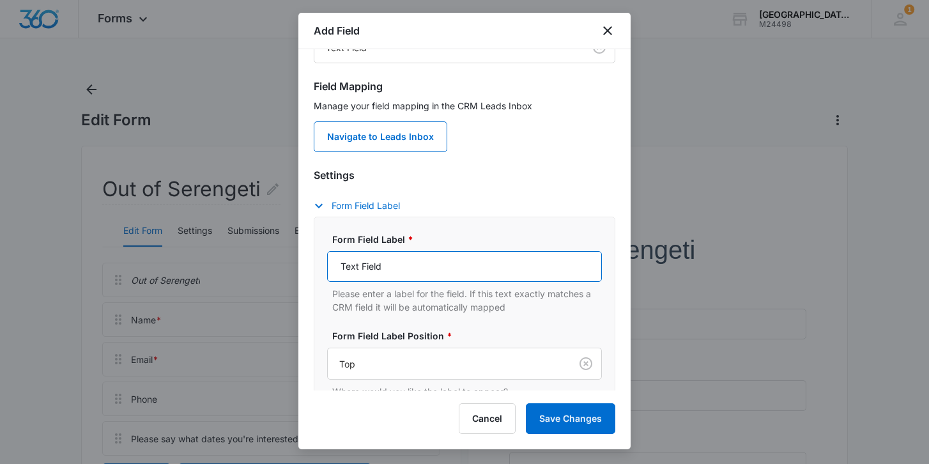
drag, startPoint x: 431, startPoint y: 275, endPoint x: 278, endPoint y: 247, distance: 155.8
click at [278, 247] on body "Forms Apps Reputation Websites Forms CRM Email Social Shop Payments POS Content…" at bounding box center [464, 353] width 929 height 706
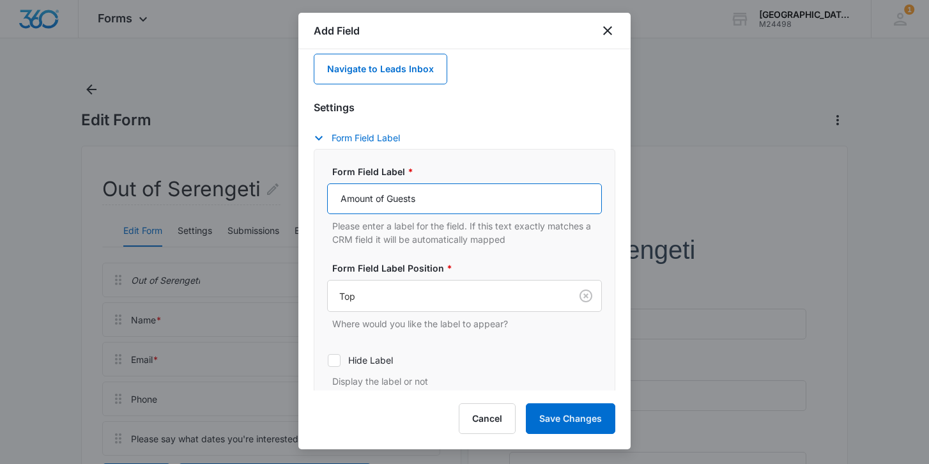
scroll to position [206, 0]
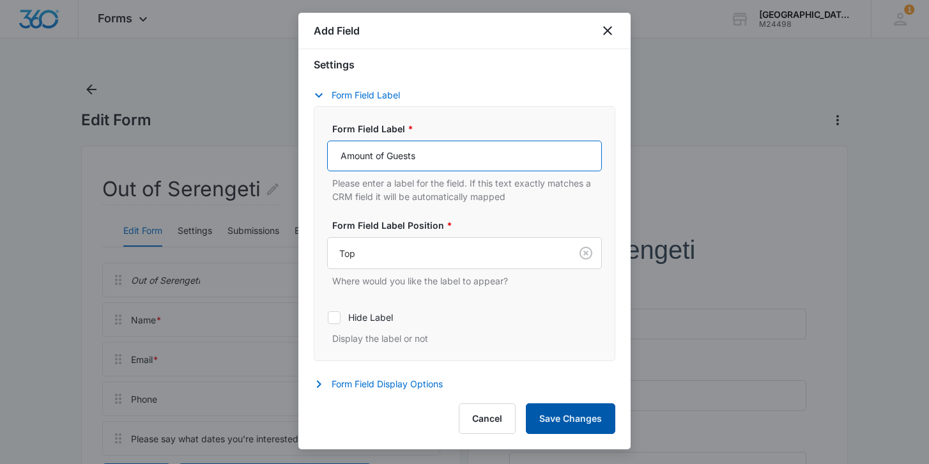
type input "Amount of Guests"
click at [582, 413] on button "Save Changes" at bounding box center [570, 418] width 89 height 31
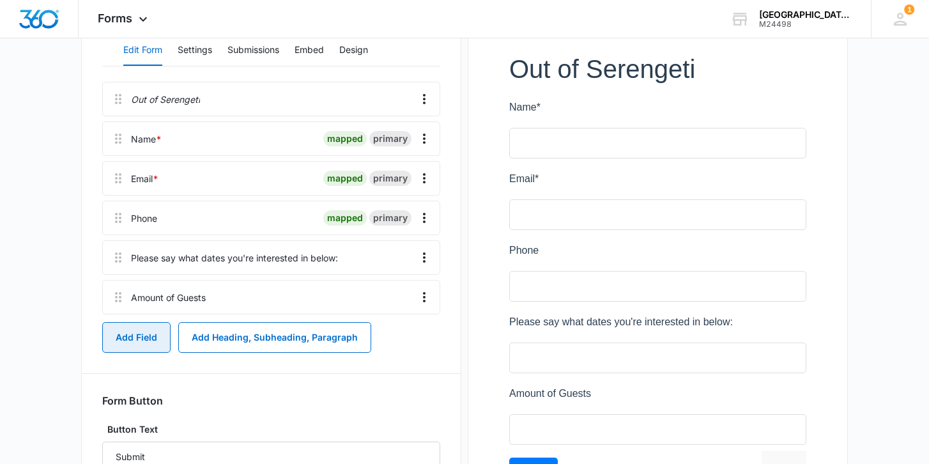
scroll to position [169, 0]
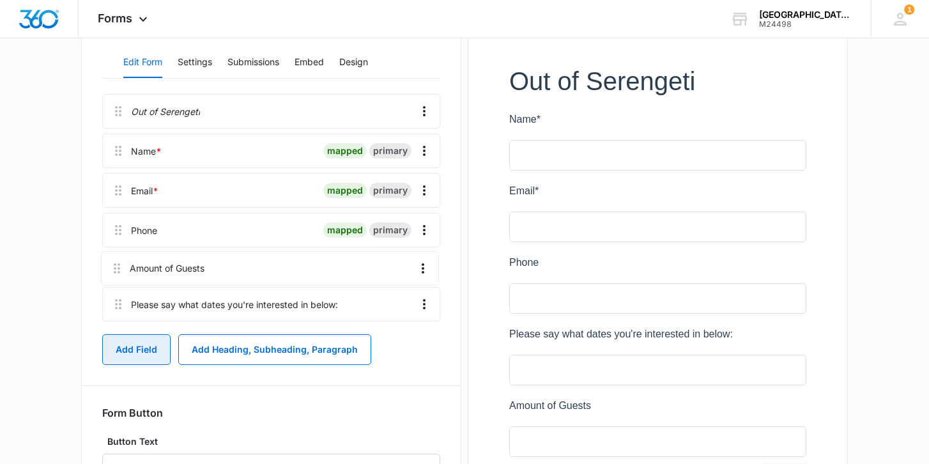
drag, startPoint x: 117, startPoint y: 311, endPoint x: 116, endPoint y: 259, distance: 51.7
click at [116, 259] on div "Out of Serengeti Name * mapped primary Email * mapped primary Phone mapped prim…" at bounding box center [271, 210] width 338 height 232
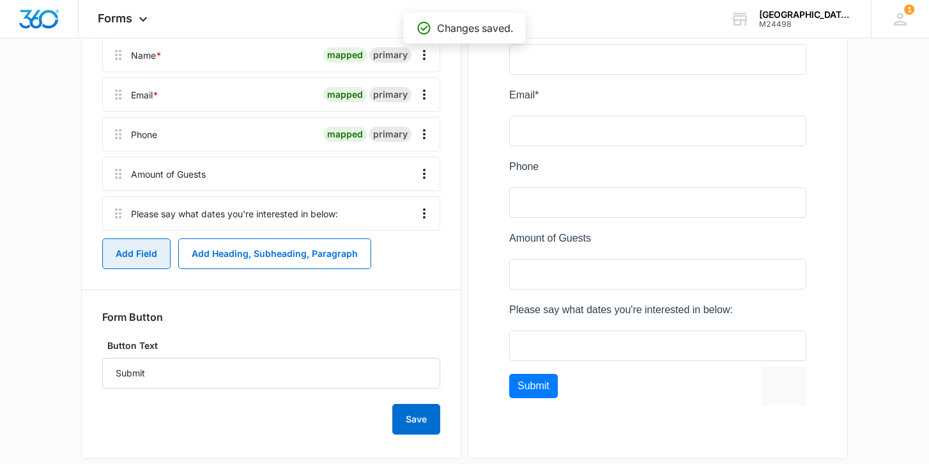
scroll to position [276, 0]
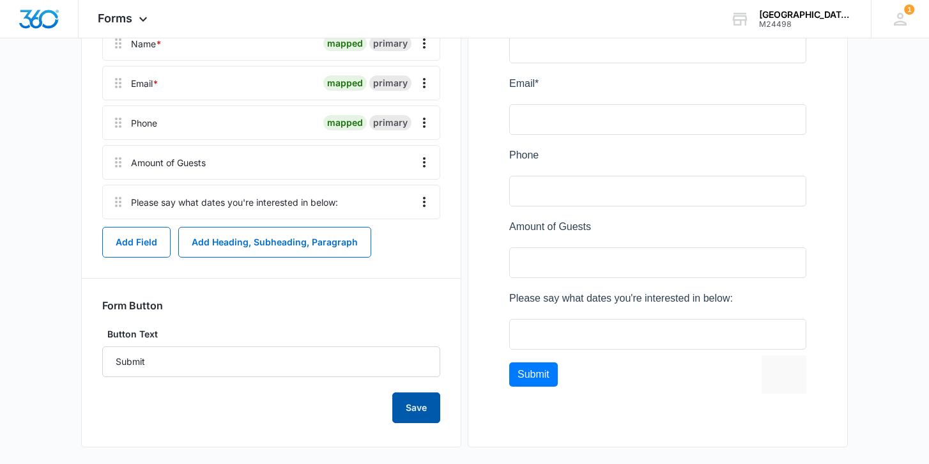
click at [411, 409] on button "Save" at bounding box center [416, 407] width 48 height 31
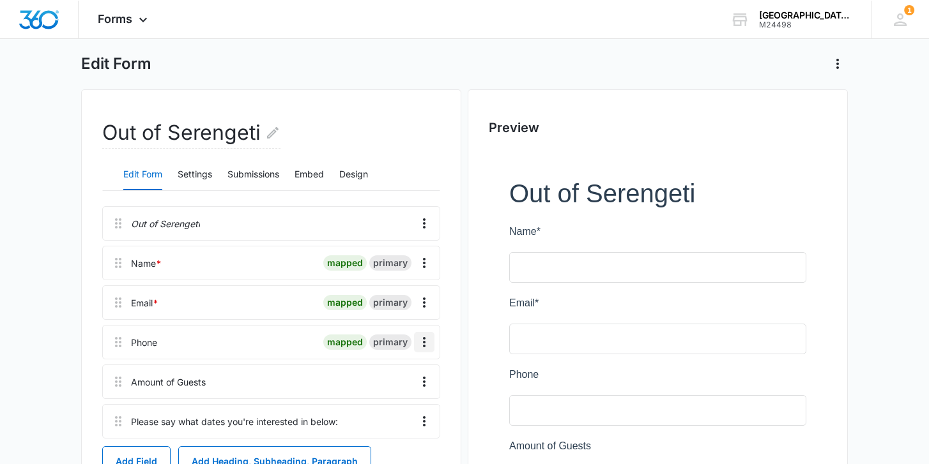
scroll to position [0, 0]
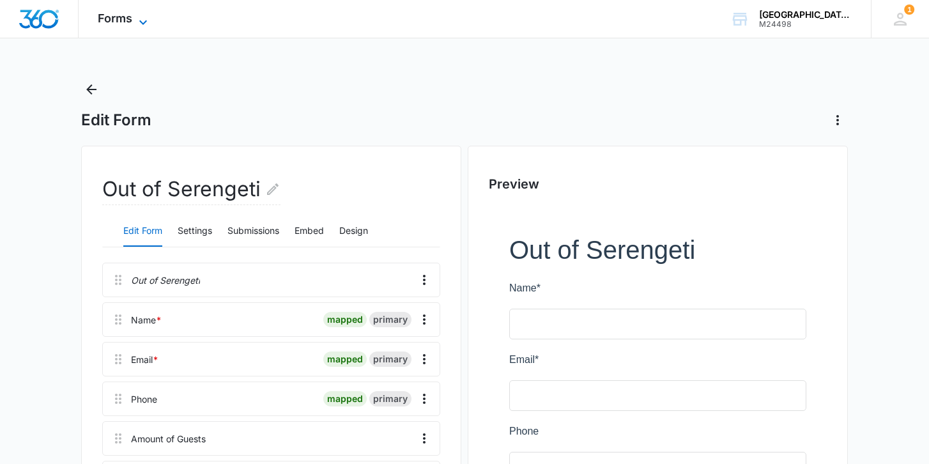
click at [146, 22] on icon at bounding box center [142, 22] width 15 height 15
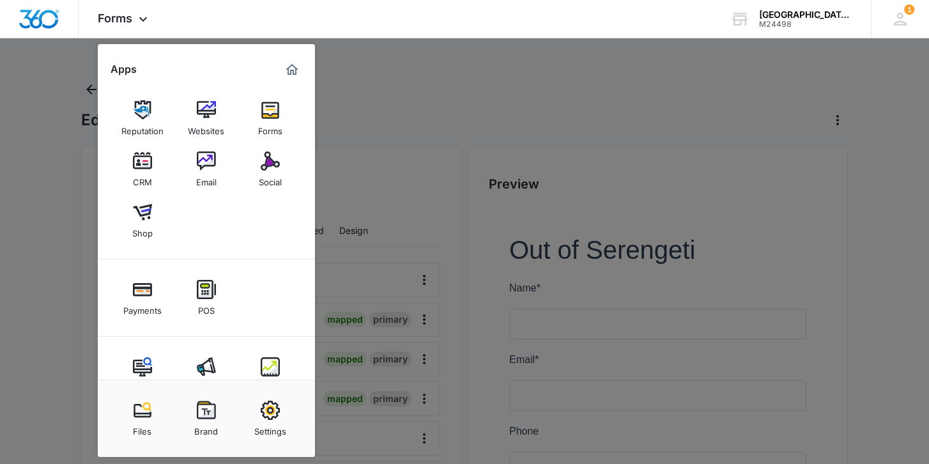
click at [404, 78] on div at bounding box center [464, 232] width 929 height 464
